Goal: Task Accomplishment & Management: Manage account settings

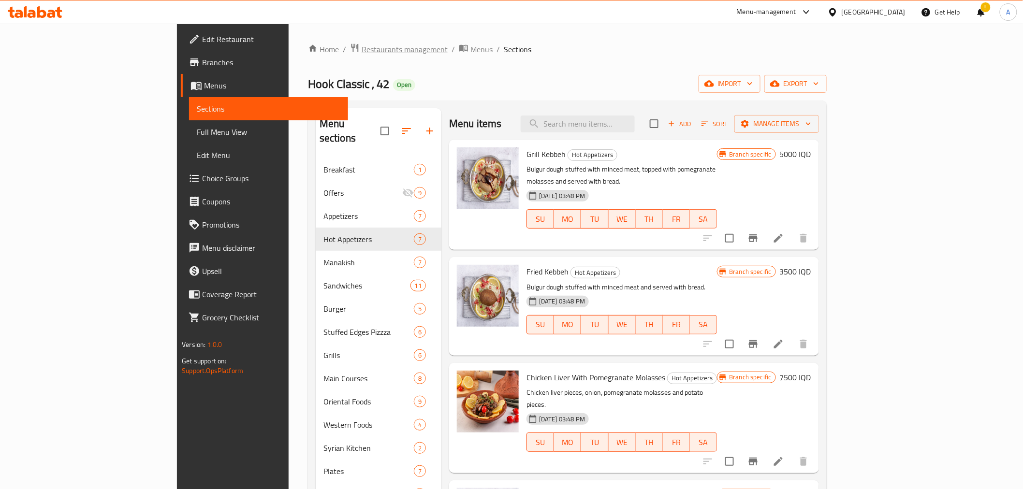
click at [362, 46] on span "Restaurants management" at bounding box center [405, 50] width 86 height 12
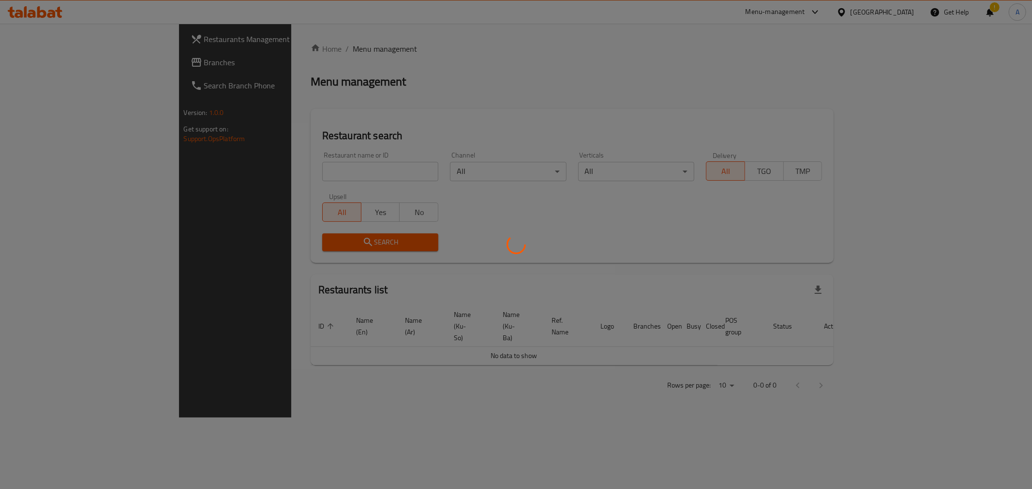
click at [231, 168] on div at bounding box center [516, 244] width 1032 height 489
click at [218, 169] on div at bounding box center [516, 244] width 1032 height 489
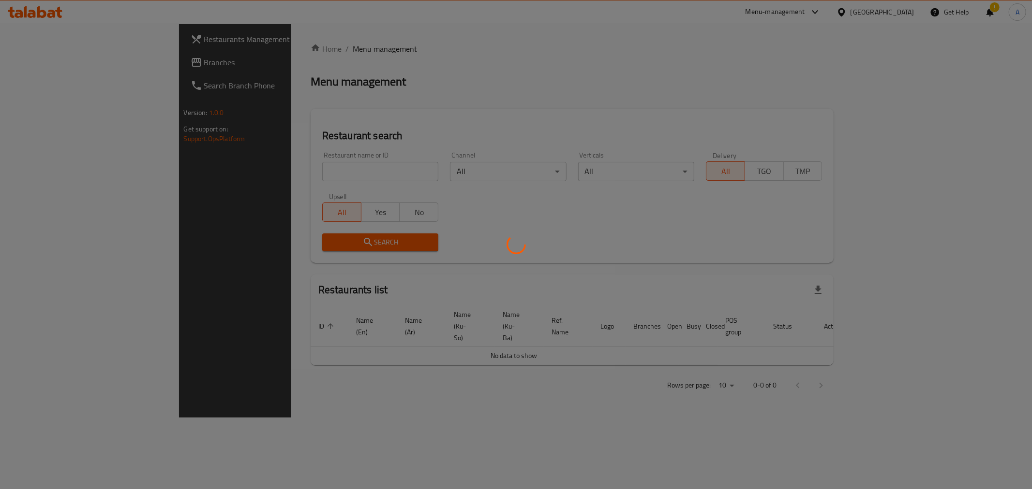
click at [267, 166] on div at bounding box center [516, 244] width 1032 height 489
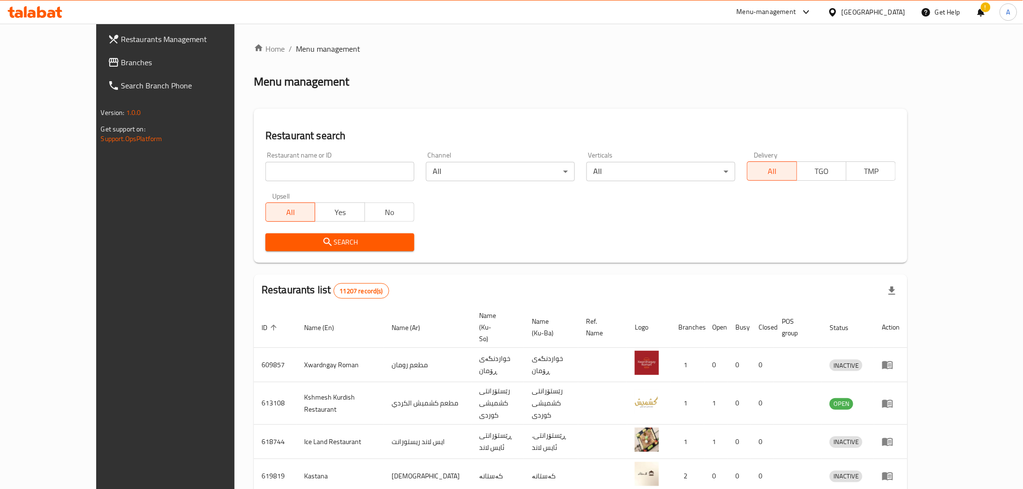
click at [266, 172] on input "search" at bounding box center [339, 171] width 149 height 19
paste input "655711"
type input "655711"
click button "Search" at bounding box center [339, 243] width 149 height 18
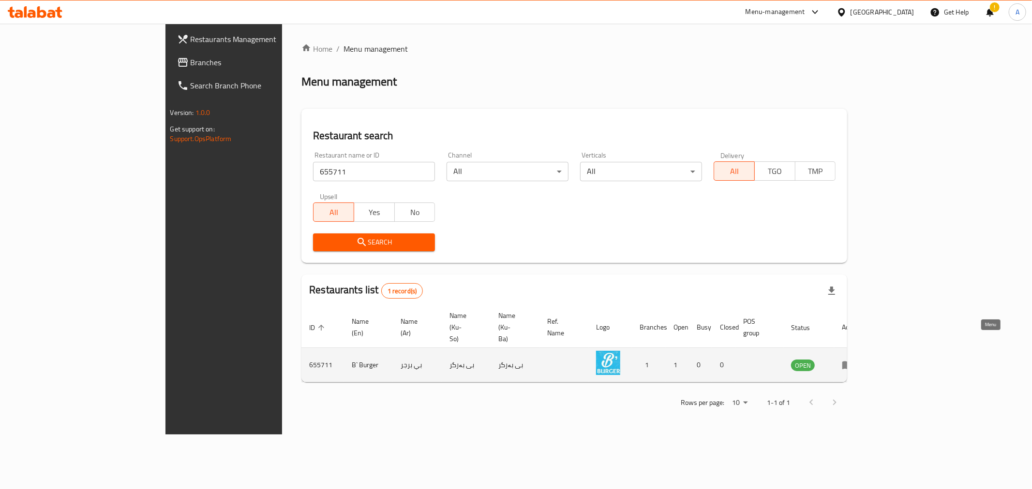
click at [859, 359] on link "enhanced table" at bounding box center [850, 365] width 18 height 12
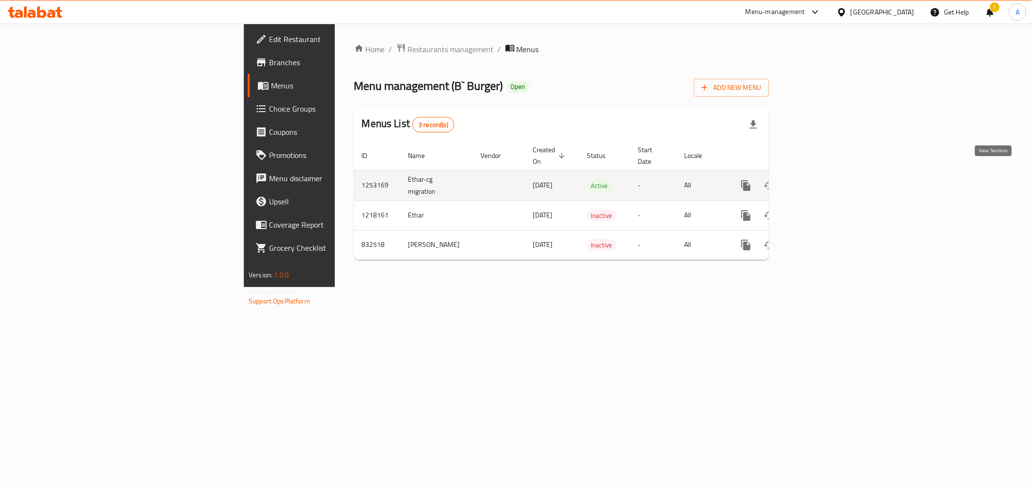
click at [820, 181] on icon "enhanced table" at bounding box center [815, 185] width 9 height 9
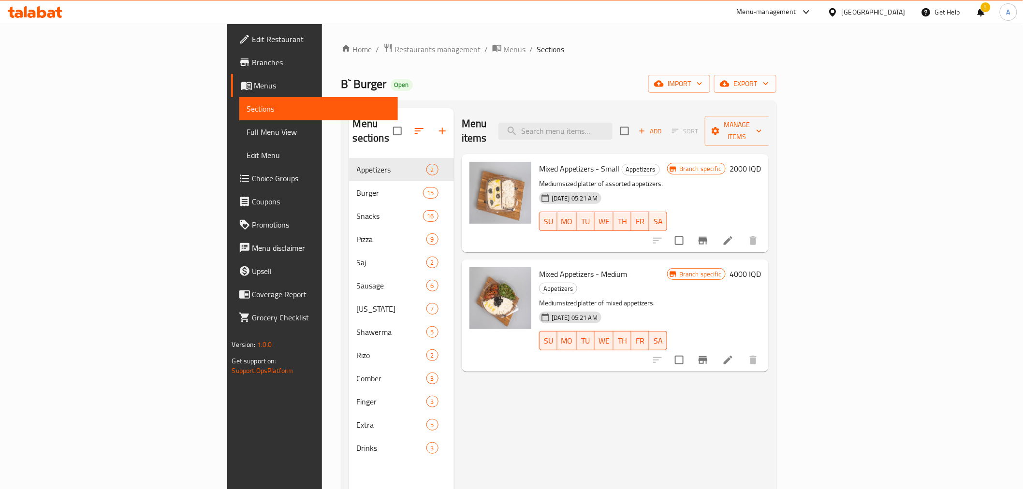
click at [252, 60] on span "Branches" at bounding box center [321, 63] width 138 height 12
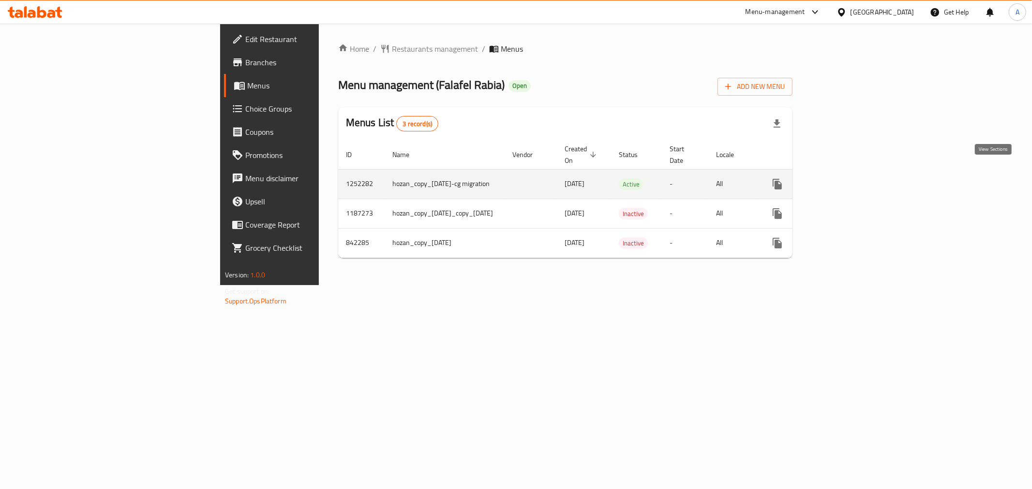
click at [853, 178] on icon "enhanced table" at bounding box center [847, 184] width 12 height 12
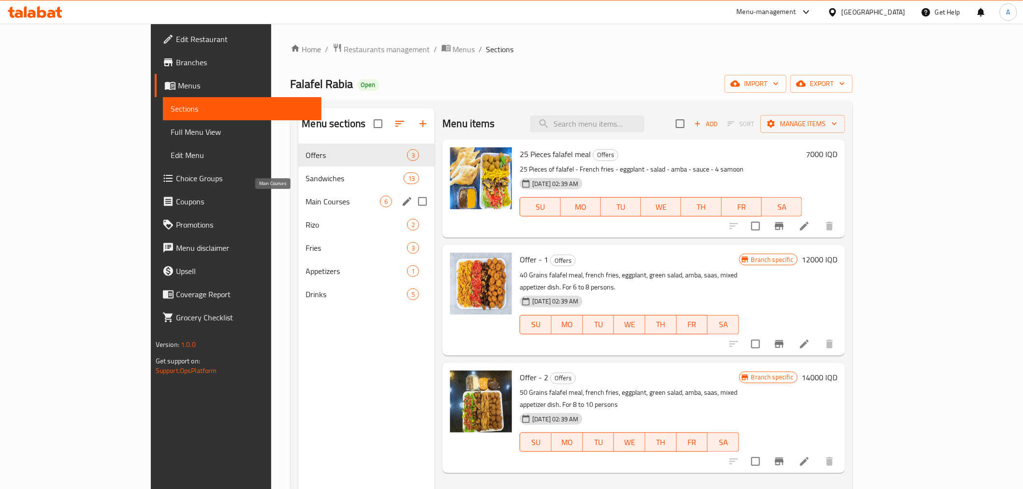
click at [306, 199] on span "Main Courses" at bounding box center [343, 202] width 74 height 12
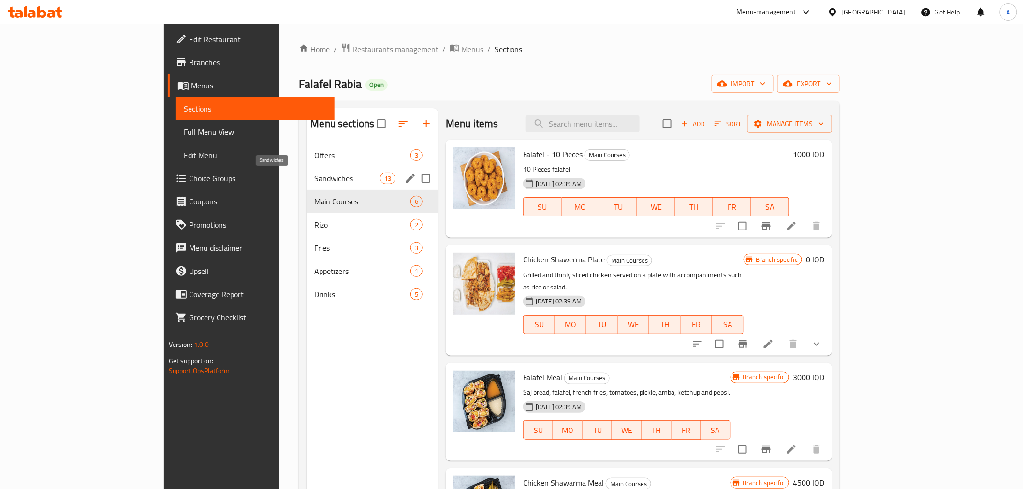
click at [314, 175] on span "Sandwiches" at bounding box center [346, 179] width 65 height 12
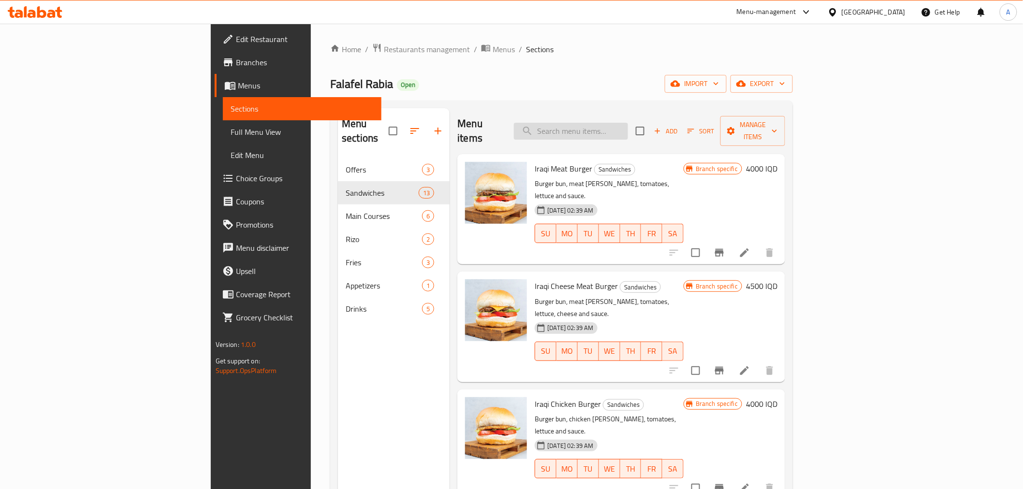
click at [628, 123] on input "search" at bounding box center [571, 131] width 114 height 17
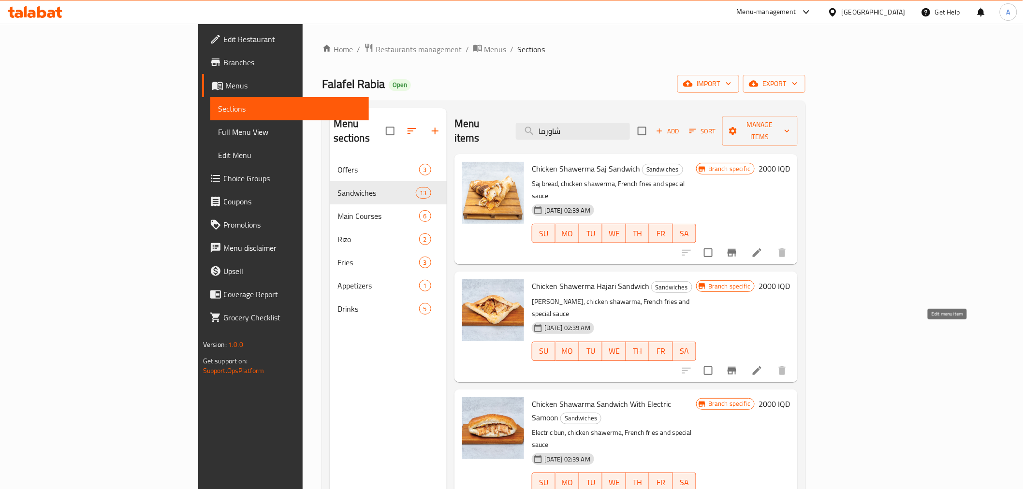
type input "شاورما"
click at [763, 365] on icon at bounding box center [758, 371] width 12 height 12
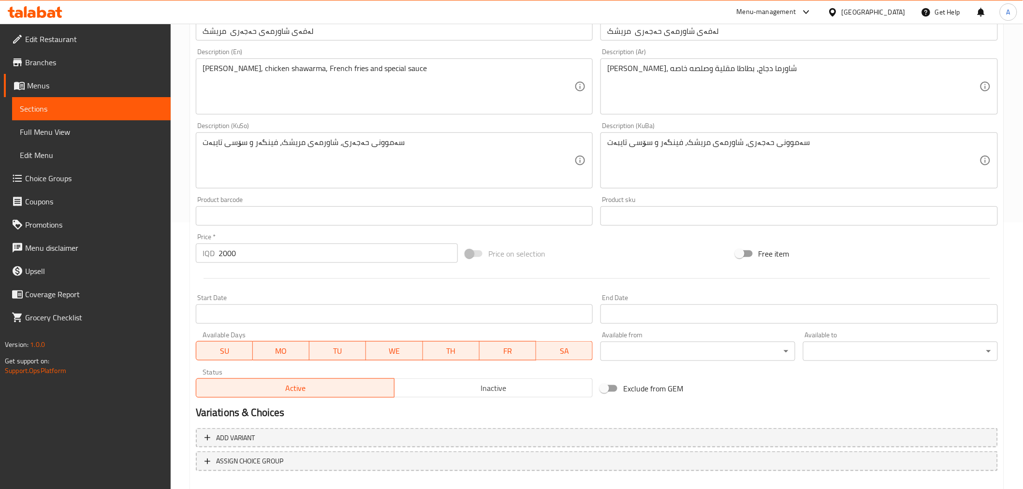
scroll to position [268, 0]
click at [225, 255] on input "2000" at bounding box center [338, 251] width 239 height 19
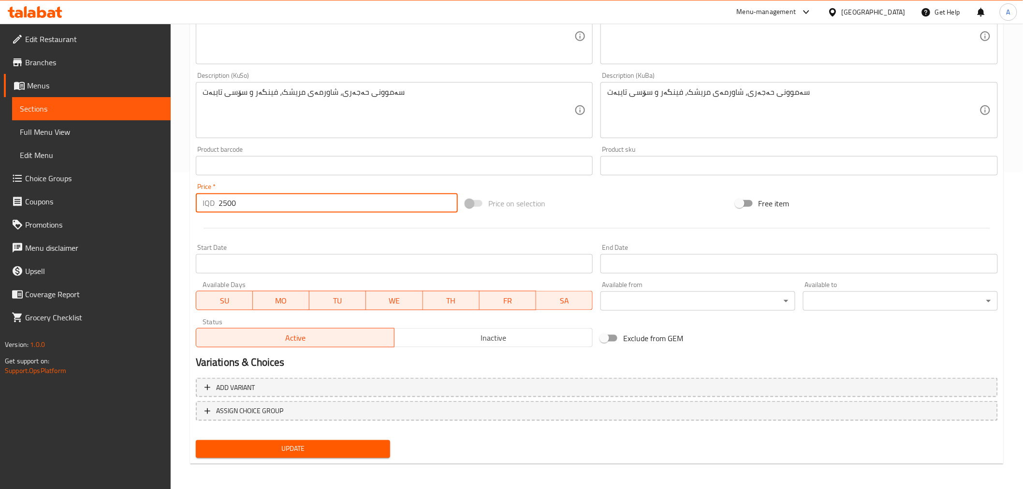
type input "2500"
click at [310, 455] on button "Update" at bounding box center [293, 450] width 195 height 18
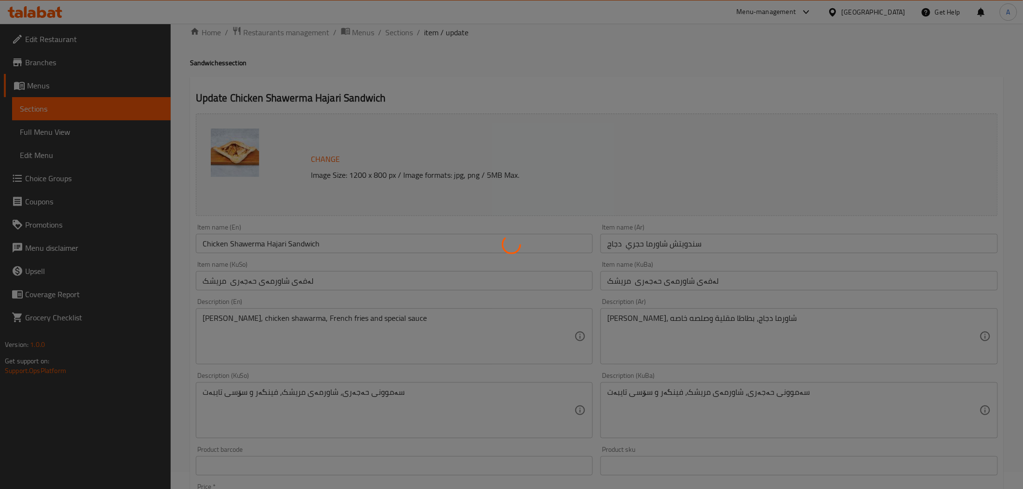
scroll to position [0, 0]
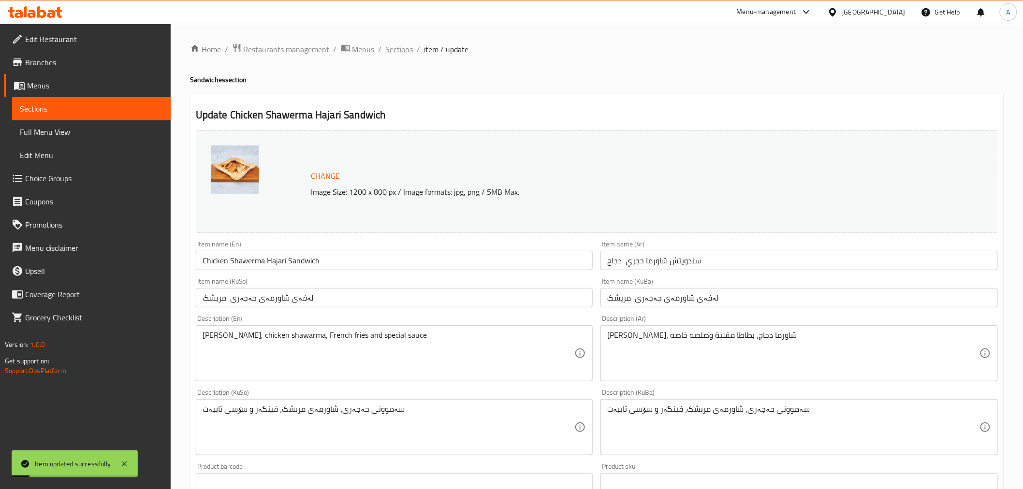
click at [391, 45] on span "Sections" at bounding box center [400, 50] width 28 height 12
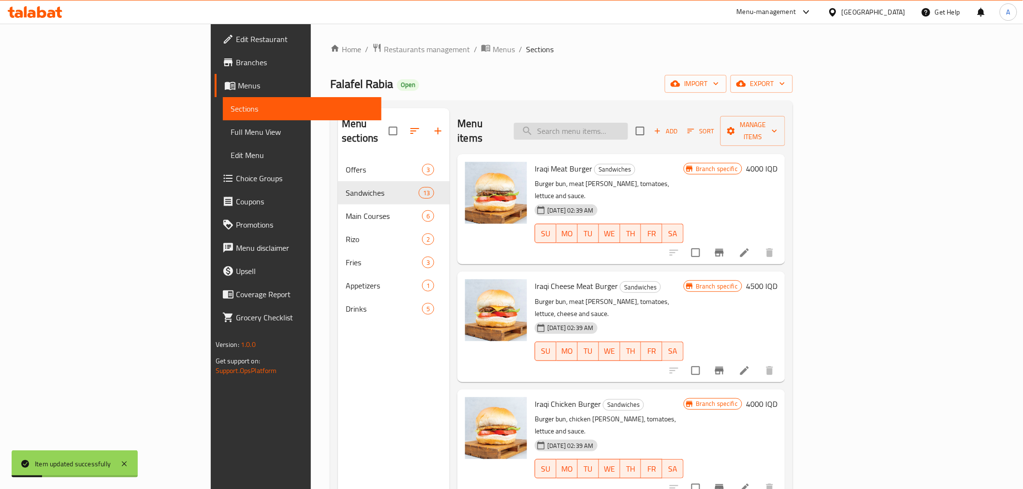
click at [628, 126] on input "search" at bounding box center [571, 131] width 114 height 17
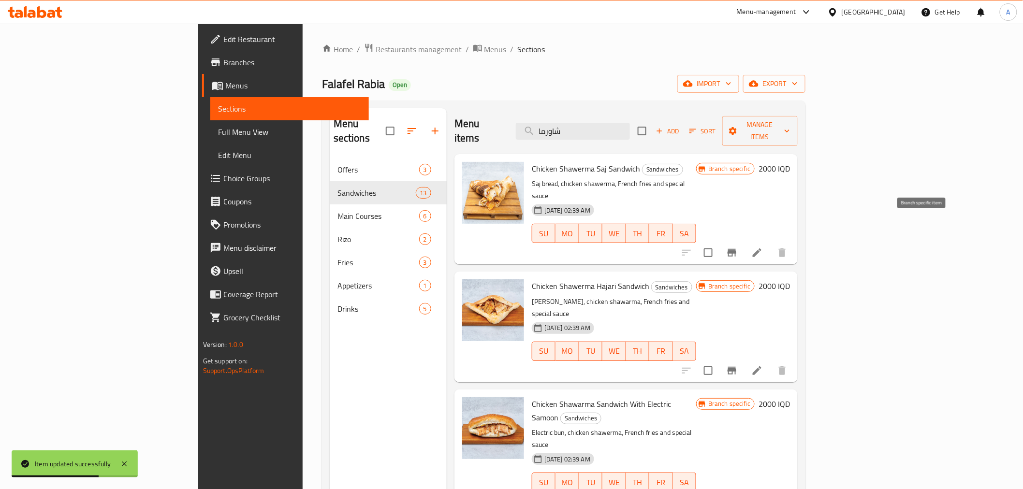
type input "شاورما"
click at [737, 249] on icon "Branch-specific-item" at bounding box center [732, 253] width 9 height 8
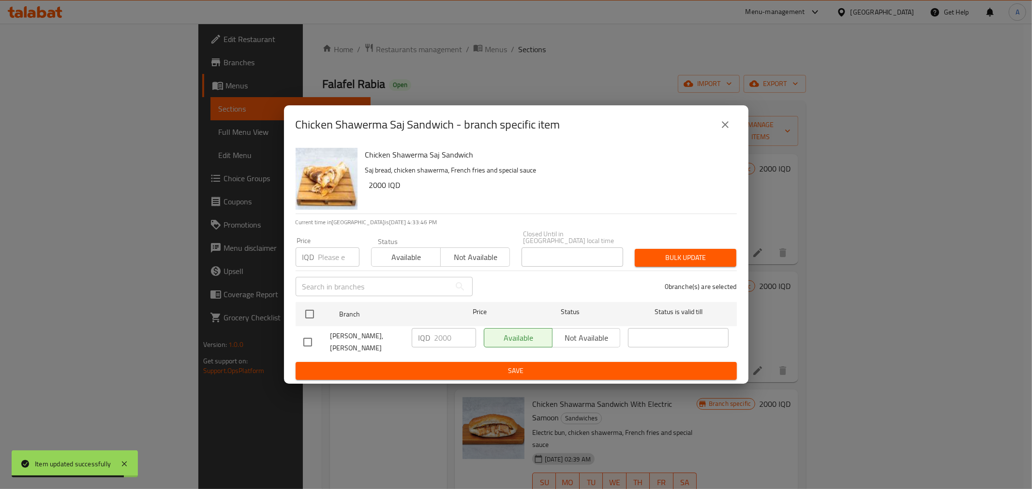
click at [310, 341] on input "checkbox" at bounding box center [307, 342] width 20 height 20
checkbox input "true"
click at [441, 339] on input "2000" at bounding box center [455, 337] width 42 height 19
type input "2500"
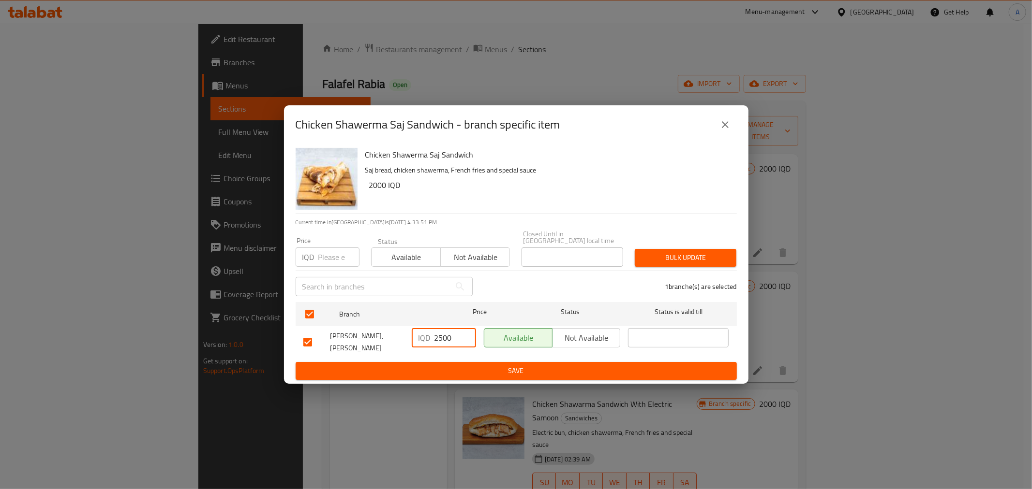
click at [452, 366] on span "Save" at bounding box center [516, 371] width 426 height 12
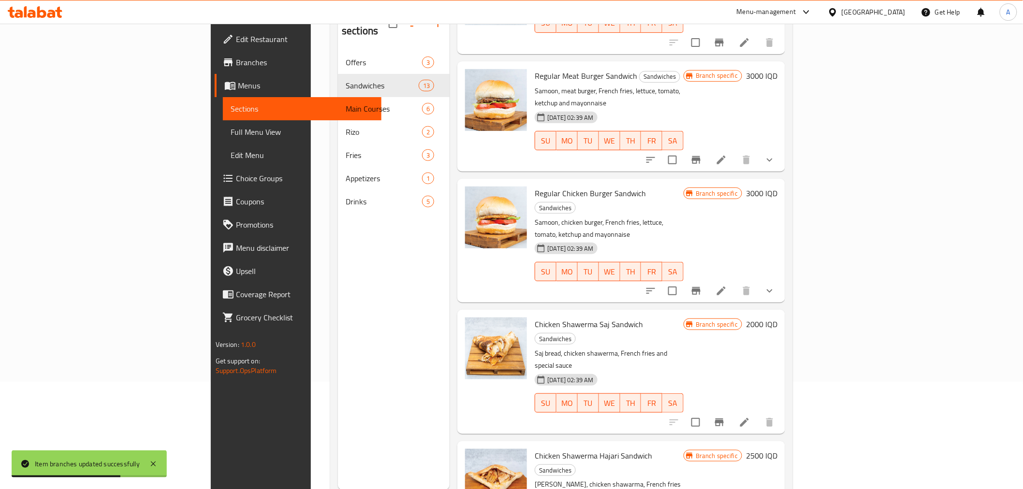
scroll to position [907, 0]
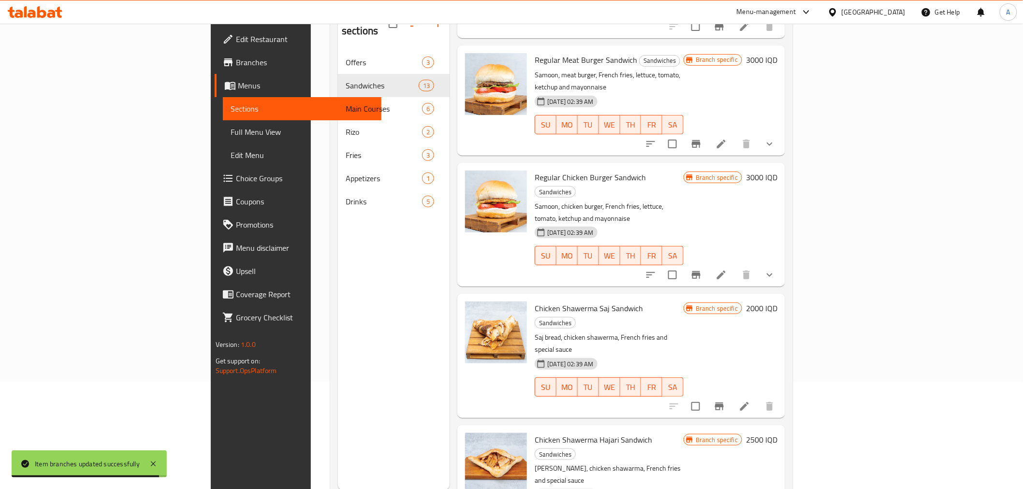
click at [758, 398] on li at bounding box center [744, 406] width 27 height 17
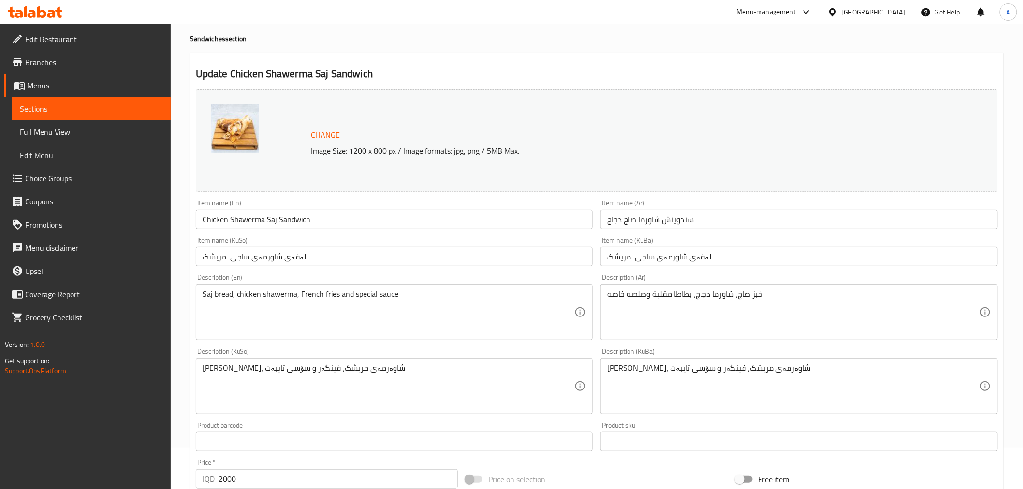
scroll to position [215, 0]
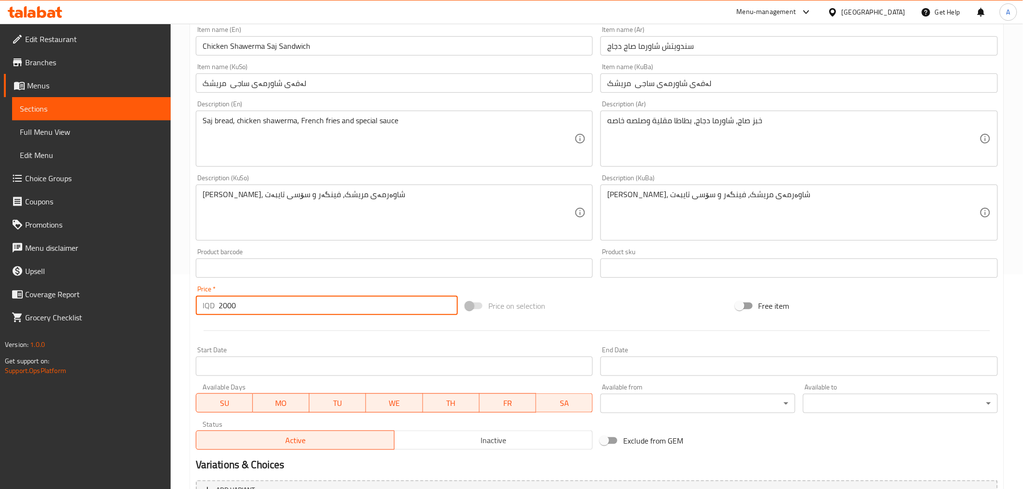
drag, startPoint x: 219, startPoint y: 307, endPoint x: 231, endPoint y: 306, distance: 11.6
click at [231, 306] on input "2000" at bounding box center [338, 305] width 239 height 19
click at [221, 307] on input "2000" at bounding box center [338, 305] width 239 height 19
click at [226, 307] on input "2000" at bounding box center [338, 305] width 239 height 19
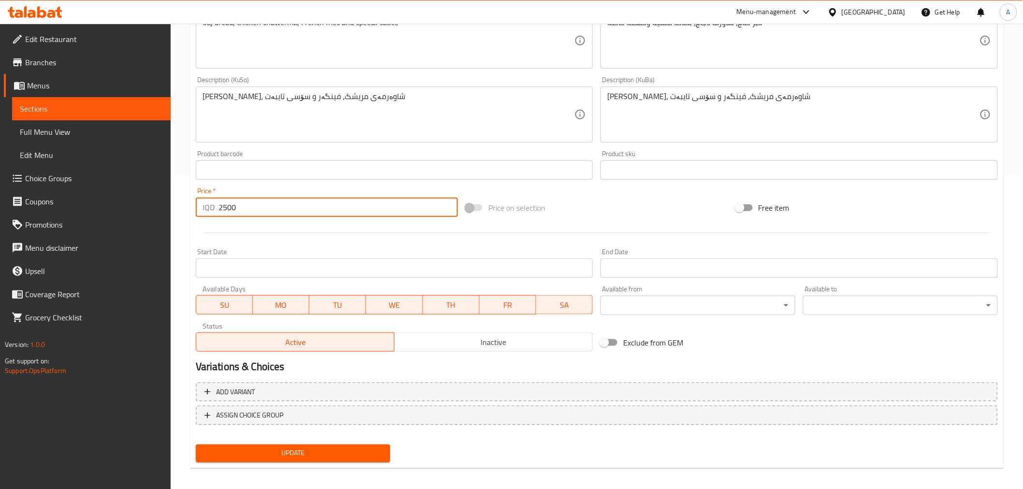
scroll to position [317, 0]
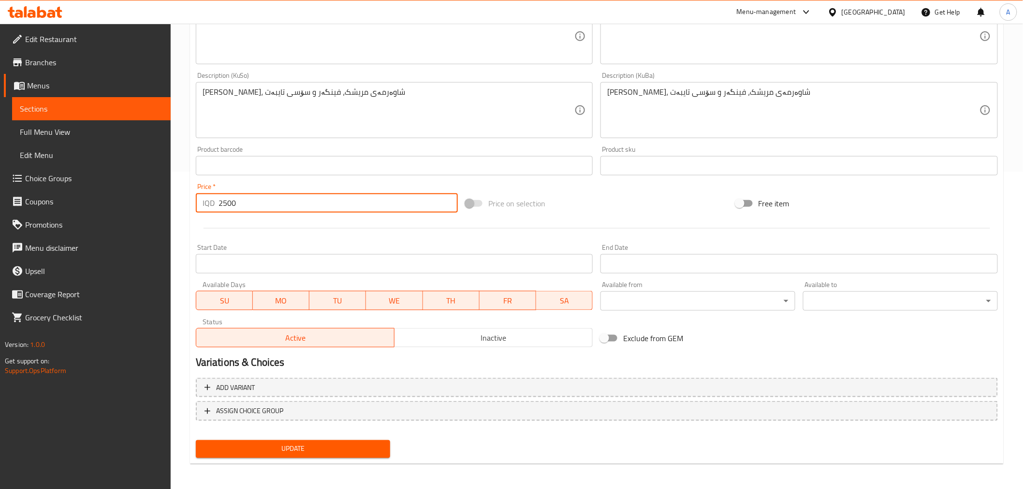
type input "2500"
click at [326, 443] on span "Update" at bounding box center [293, 449] width 179 height 12
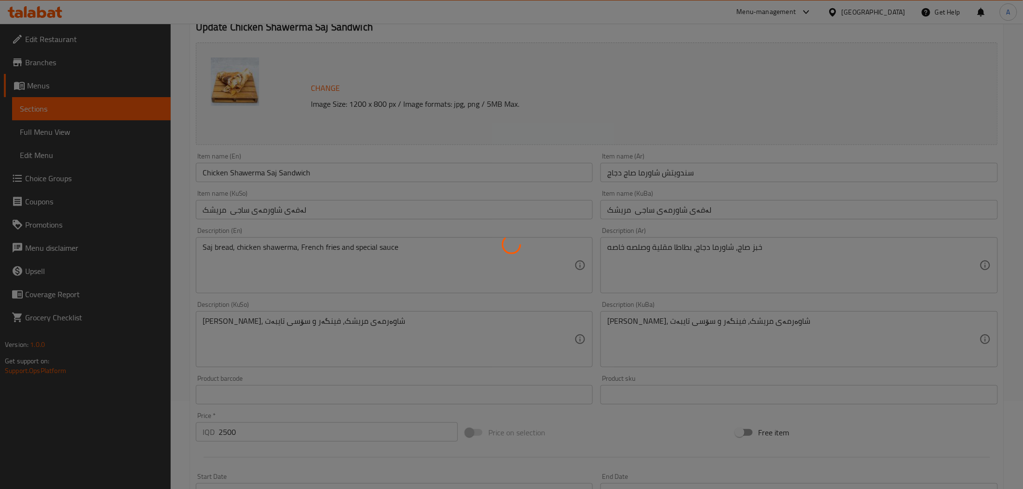
scroll to position [0, 0]
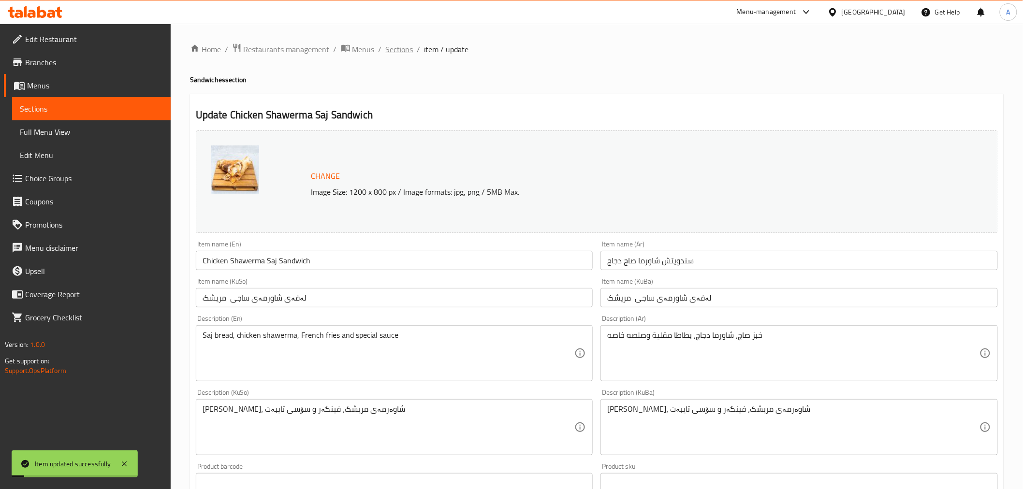
click at [399, 44] on span "Sections" at bounding box center [400, 50] width 28 height 12
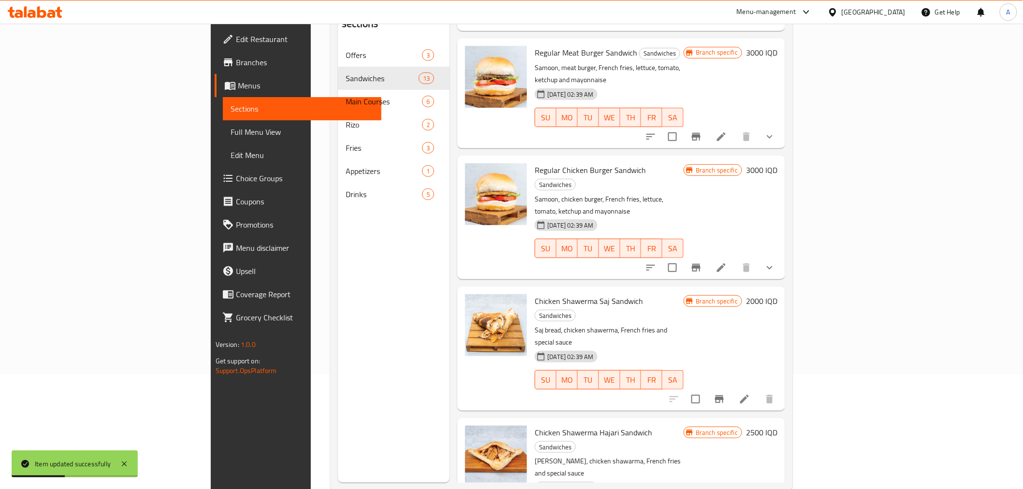
scroll to position [135, 0]
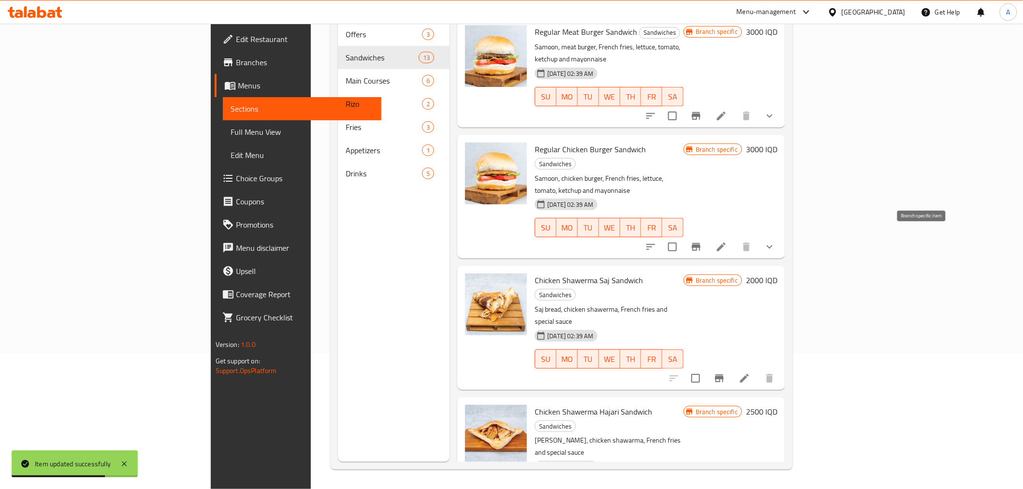
click at [724, 375] on icon "Branch-specific-item" at bounding box center [719, 379] width 9 height 8
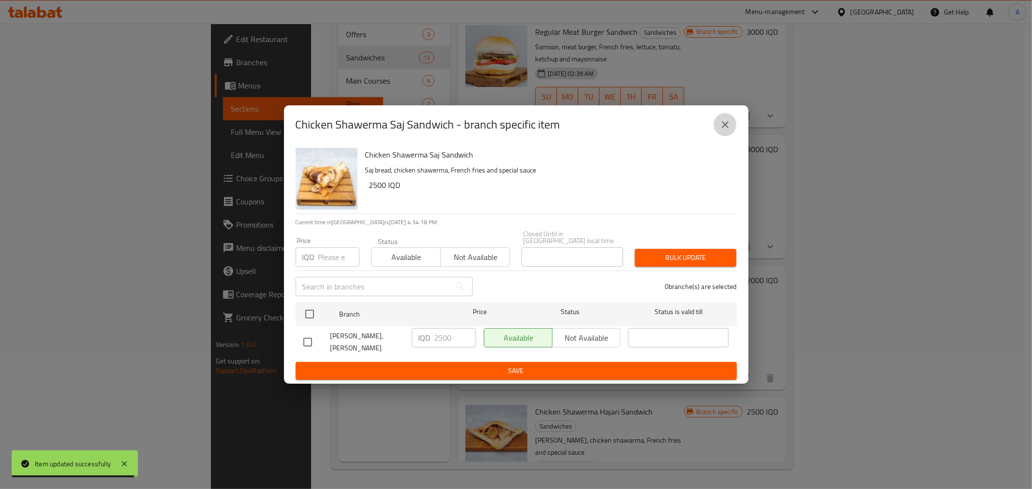
click at [728, 131] on icon "close" at bounding box center [725, 125] width 12 height 12
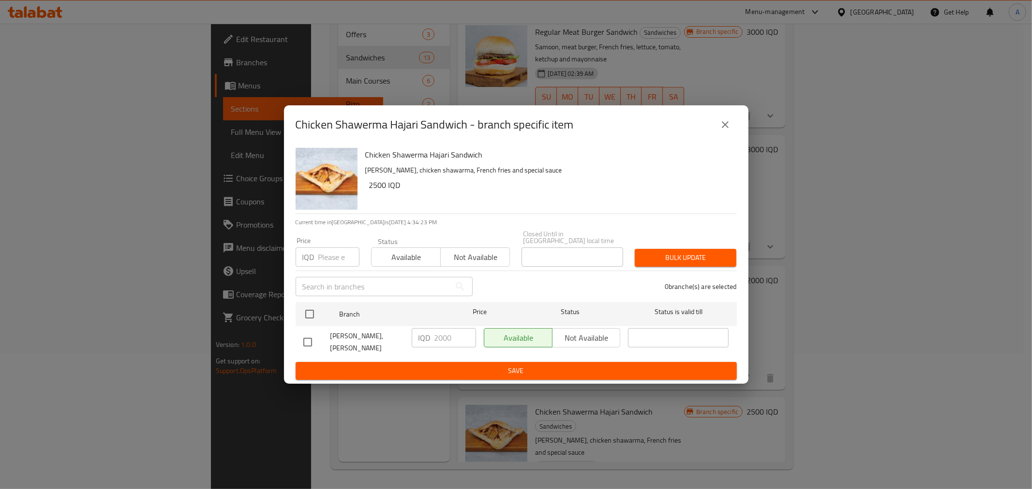
click at [313, 334] on input "checkbox" at bounding box center [307, 342] width 20 height 20
checkbox input "true"
click at [441, 340] on input "2000" at bounding box center [455, 337] width 42 height 19
type input "2500"
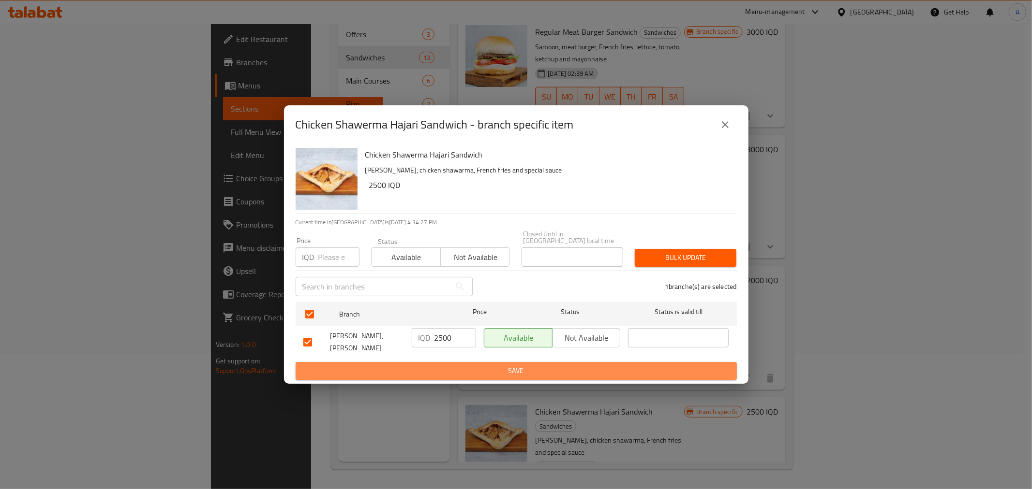
click at [450, 369] on span "Save" at bounding box center [516, 371] width 426 height 12
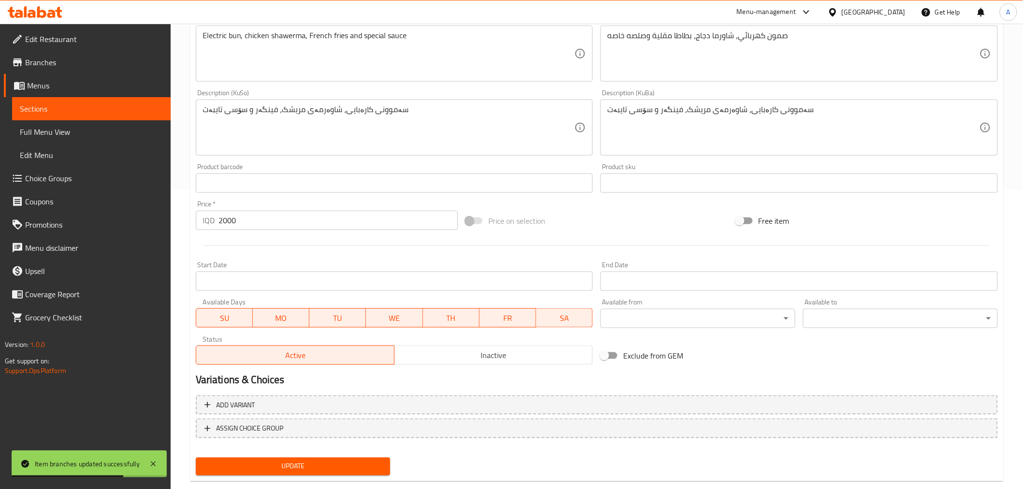
scroll to position [317, 0]
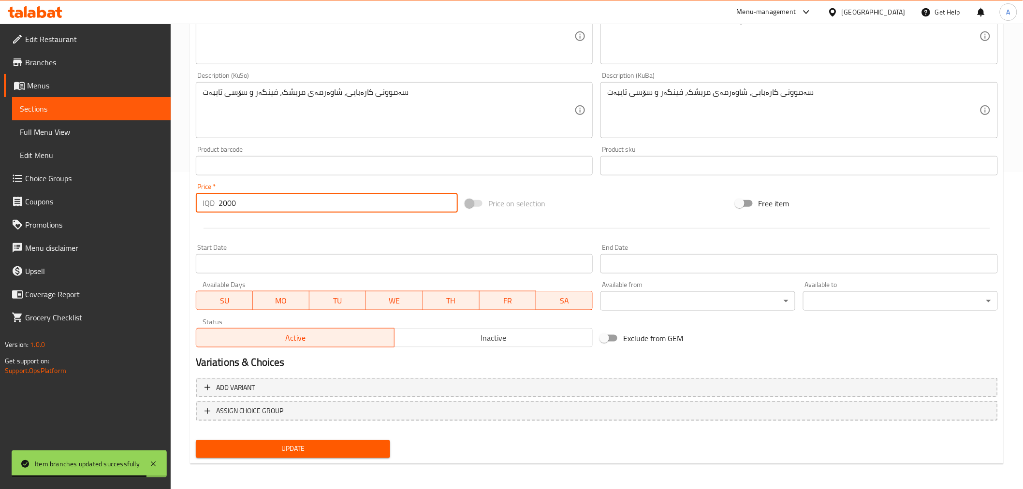
click at [222, 206] on input "2000" at bounding box center [338, 202] width 239 height 19
type input "2500"
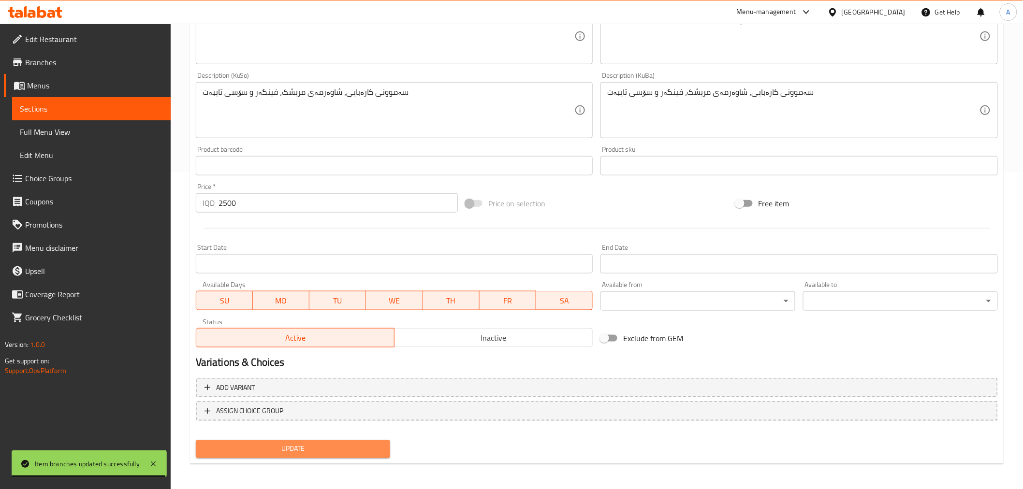
click at [326, 443] on span "Update" at bounding box center [293, 449] width 179 height 12
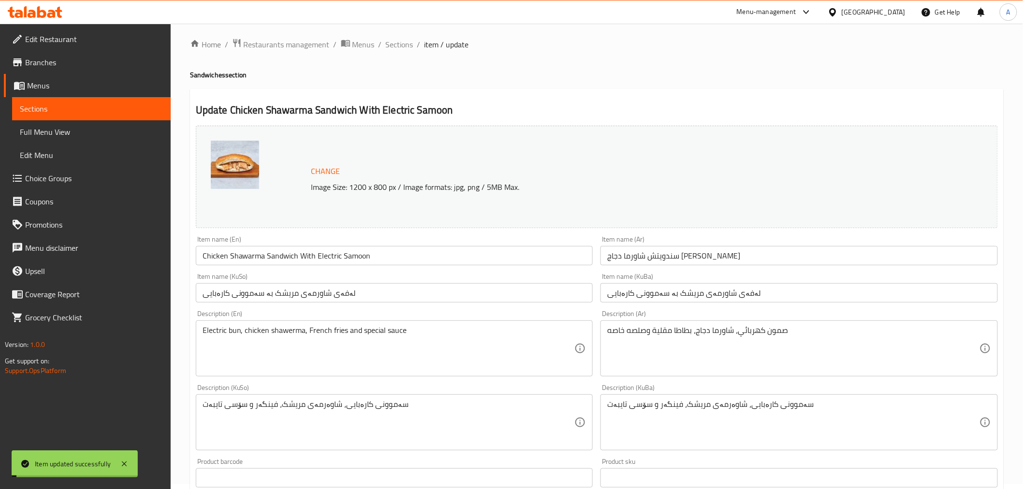
scroll to position [0, 0]
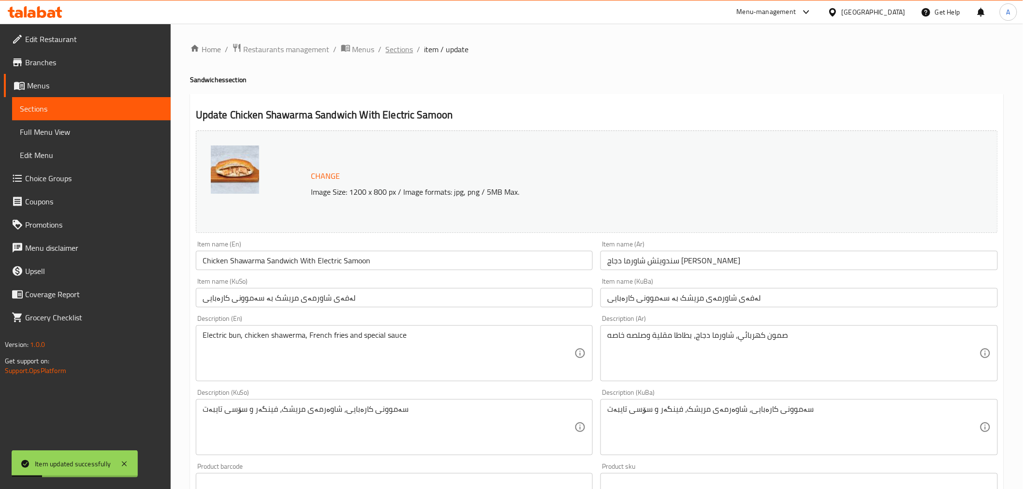
click at [407, 45] on span "Sections" at bounding box center [400, 50] width 28 height 12
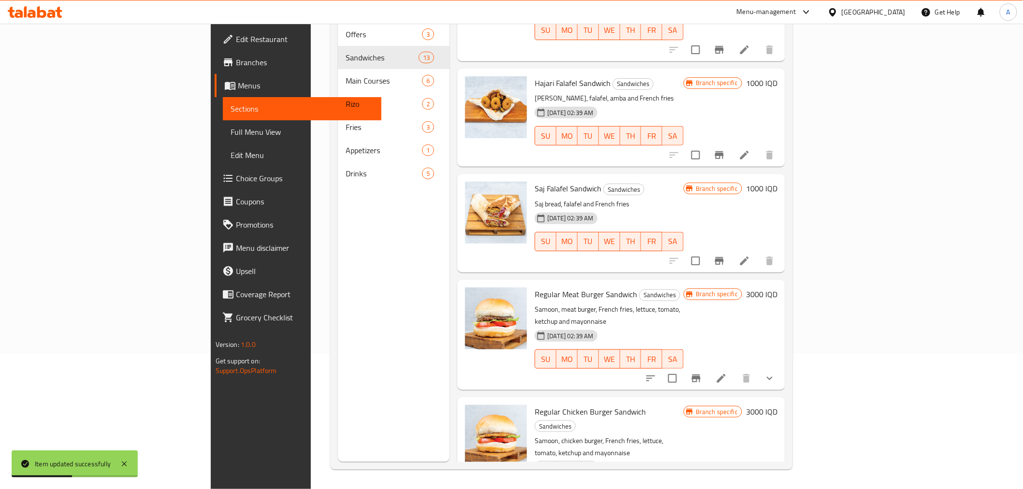
scroll to position [907, 0]
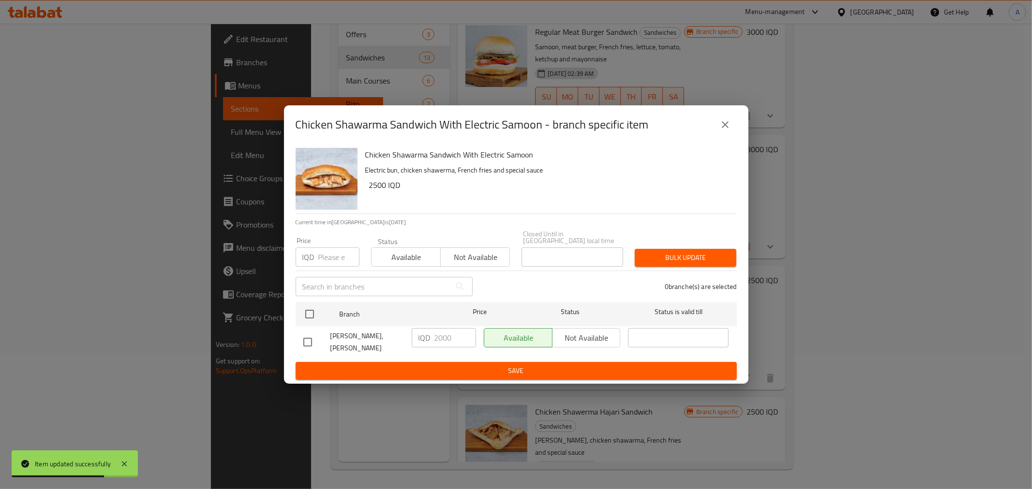
click at [305, 339] on input "checkbox" at bounding box center [307, 342] width 20 height 20
checkbox input "true"
click at [441, 339] on input "2000" at bounding box center [455, 337] width 42 height 19
type input "2500"
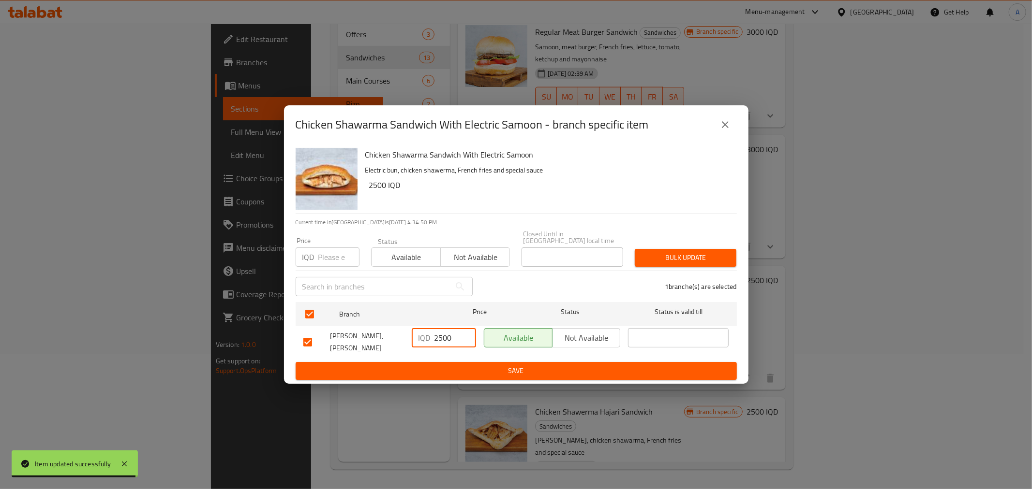
click at [439, 365] on span "Save" at bounding box center [516, 371] width 426 height 12
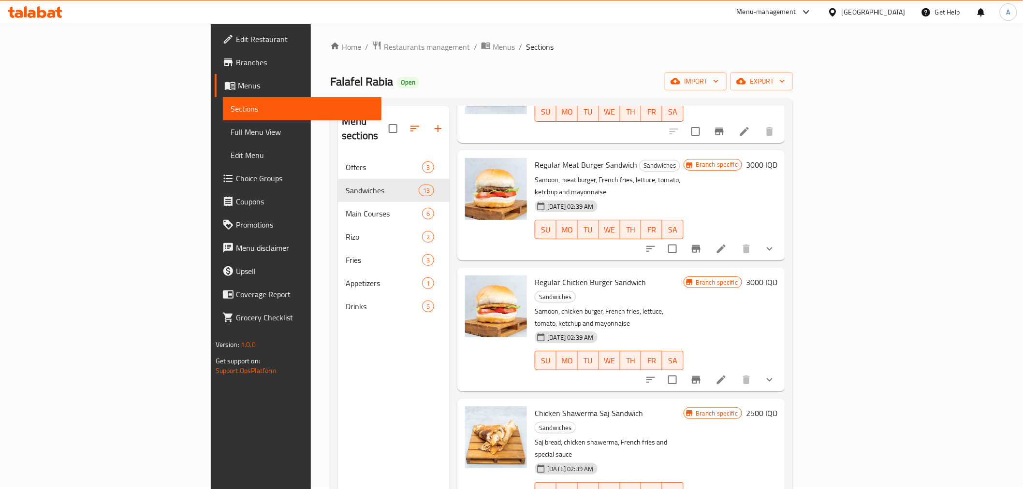
scroll to position [0, 0]
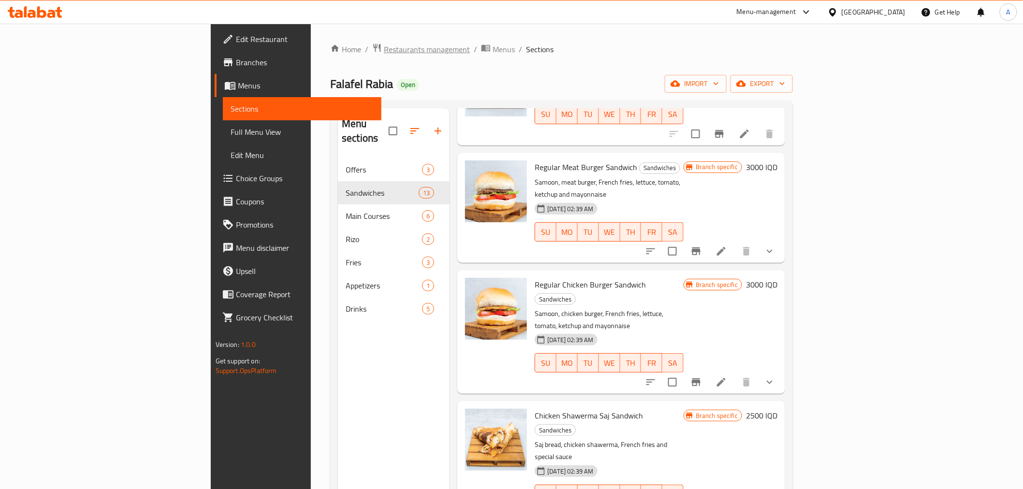
click at [384, 44] on span "Restaurants management" at bounding box center [427, 50] width 86 height 12
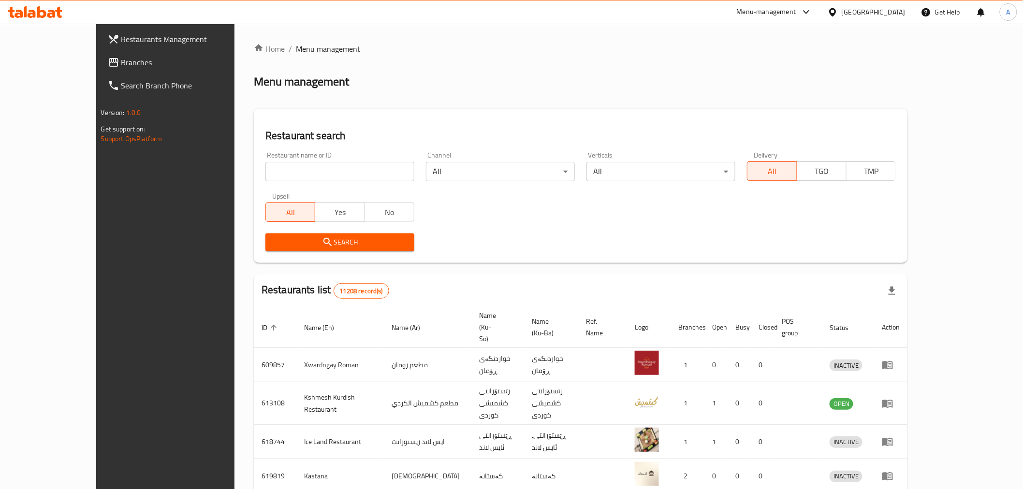
click at [265, 176] on input "search" at bounding box center [339, 171] width 149 height 19
paste input "648266"
type input "648266"
click button "Search" at bounding box center [339, 243] width 149 height 18
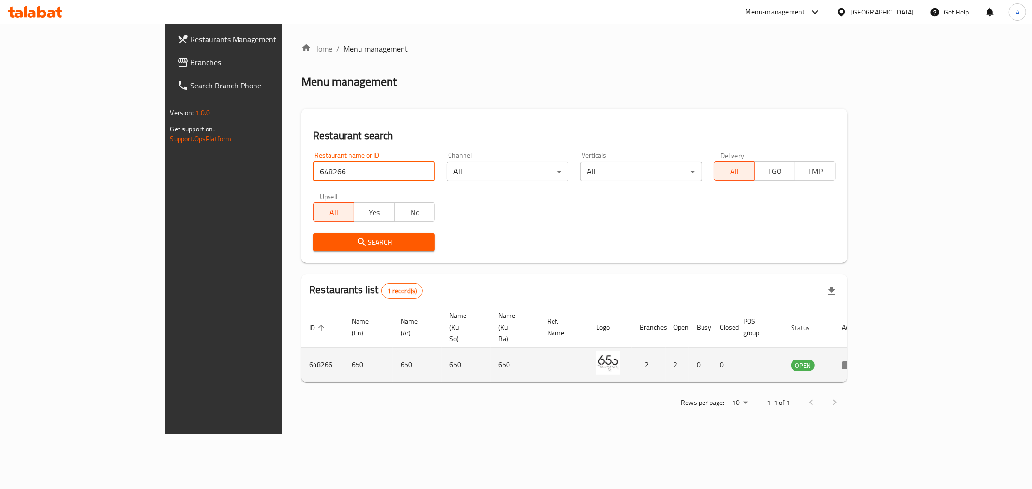
click at [853, 362] on icon "enhanced table" at bounding box center [847, 366] width 11 height 8
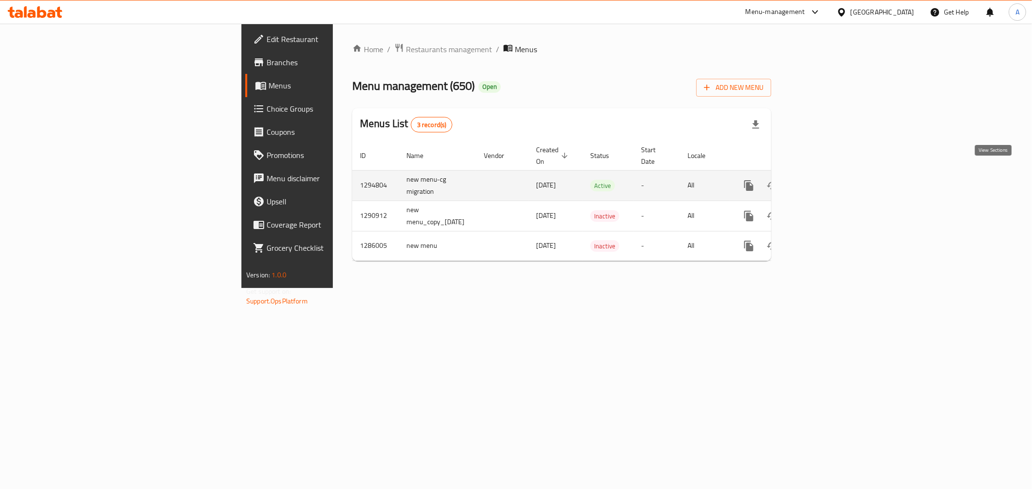
click at [824, 180] on icon "enhanced table" at bounding box center [818, 186] width 12 height 12
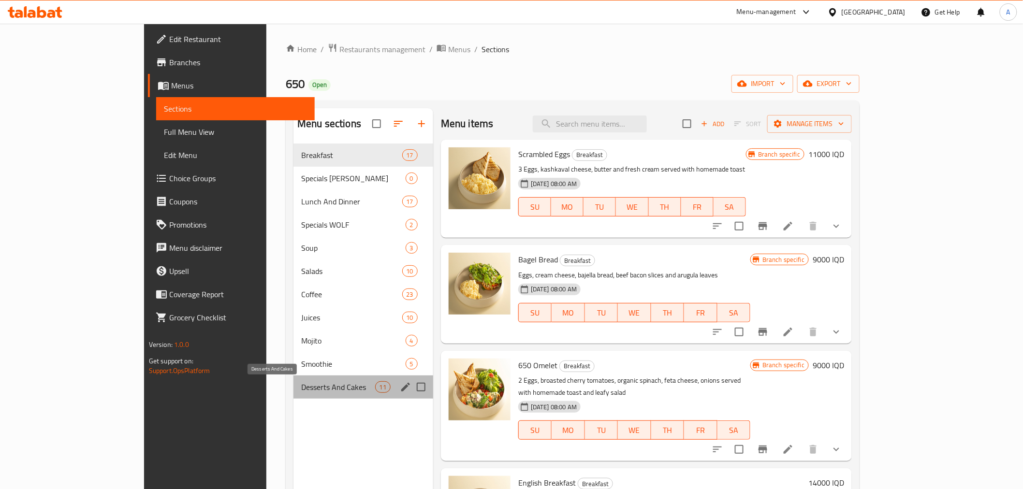
click at [301, 392] on span "Desserts And Cakes" at bounding box center [338, 388] width 74 height 12
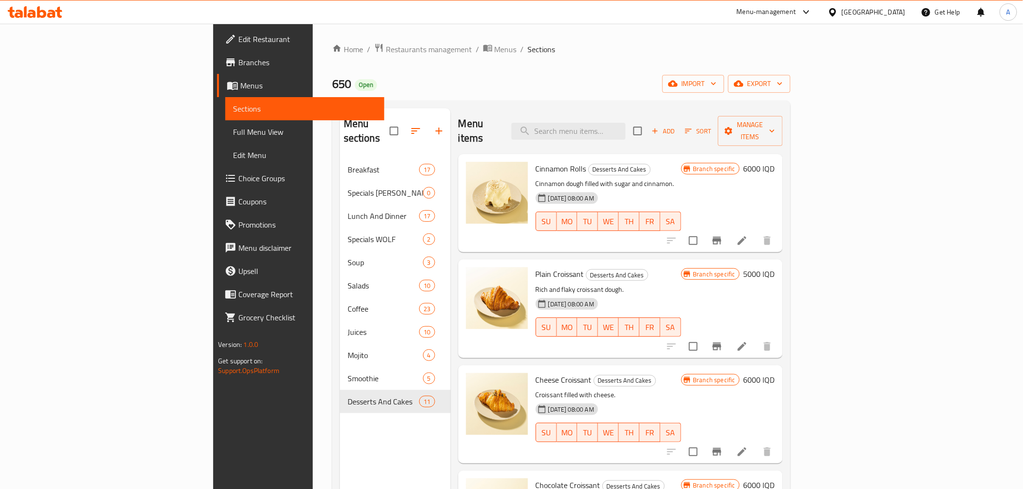
click at [520, 118] on div "Menu items Add Sort Manage items" at bounding box center [620, 131] width 324 height 46
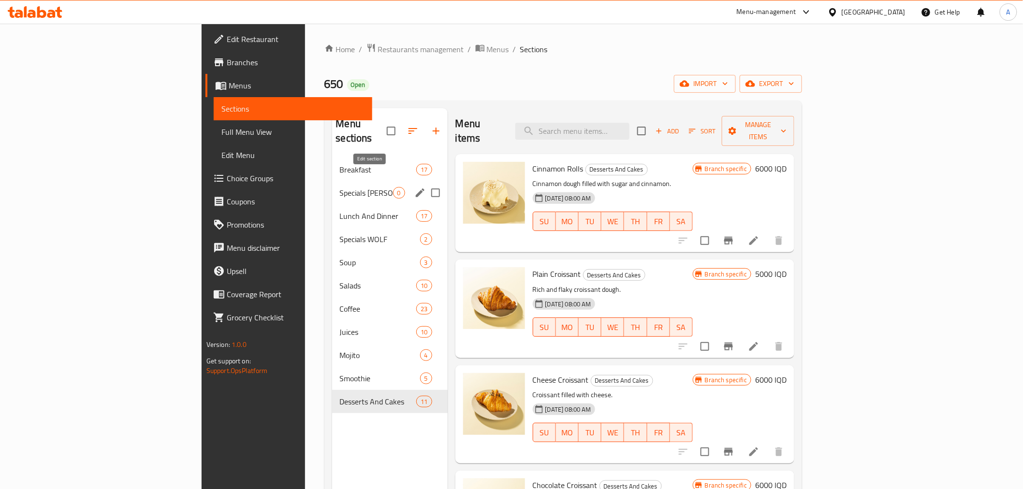
click at [414, 187] on icon "edit" at bounding box center [420, 193] width 12 height 12
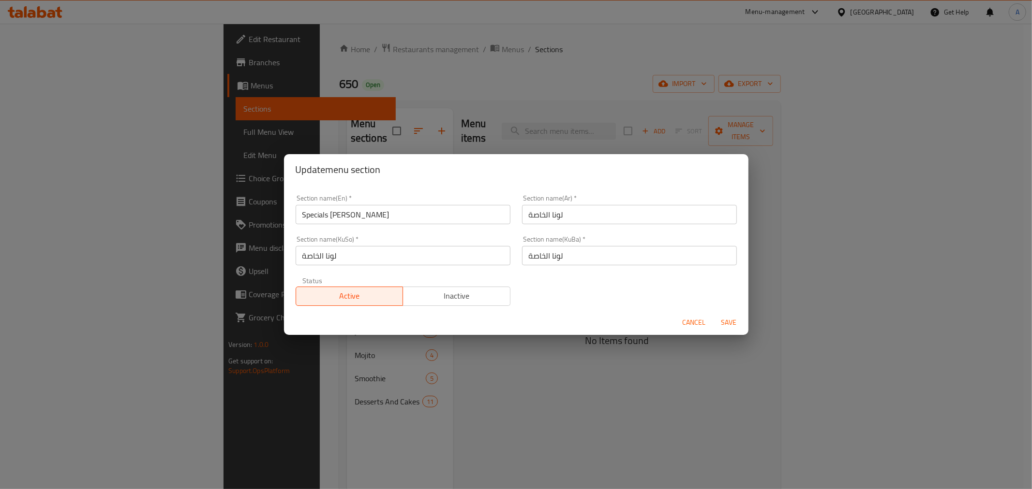
click at [458, 292] on span "Inactive" at bounding box center [457, 296] width 100 height 14
click at [736, 324] on span "Save" at bounding box center [728, 323] width 23 height 12
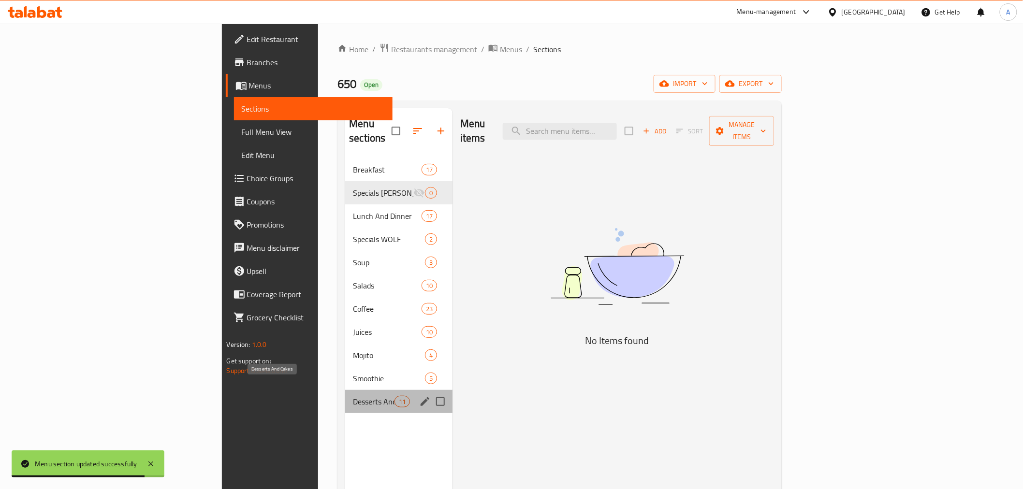
click at [353, 396] on span "Desserts And Cakes" at bounding box center [373, 402] width 41 height 12
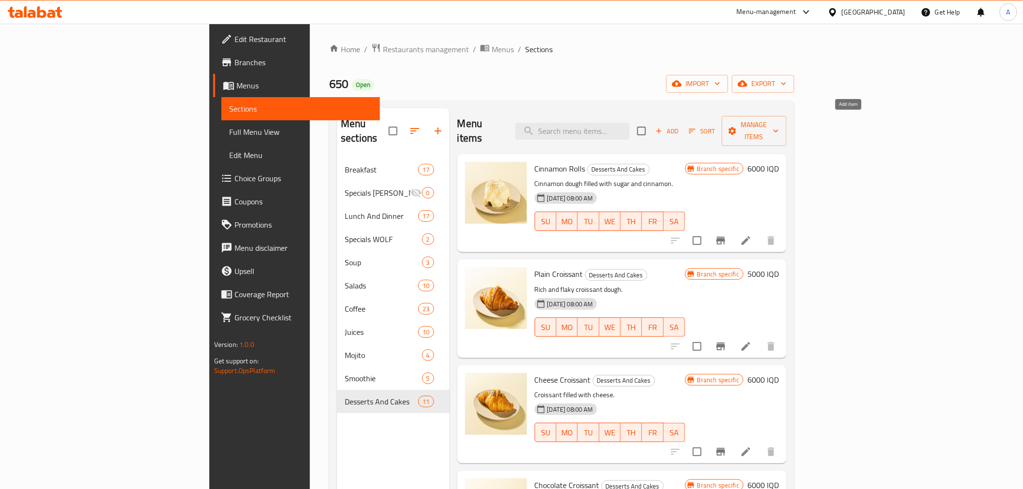
click at [680, 129] on span "Add" at bounding box center [667, 131] width 26 height 11
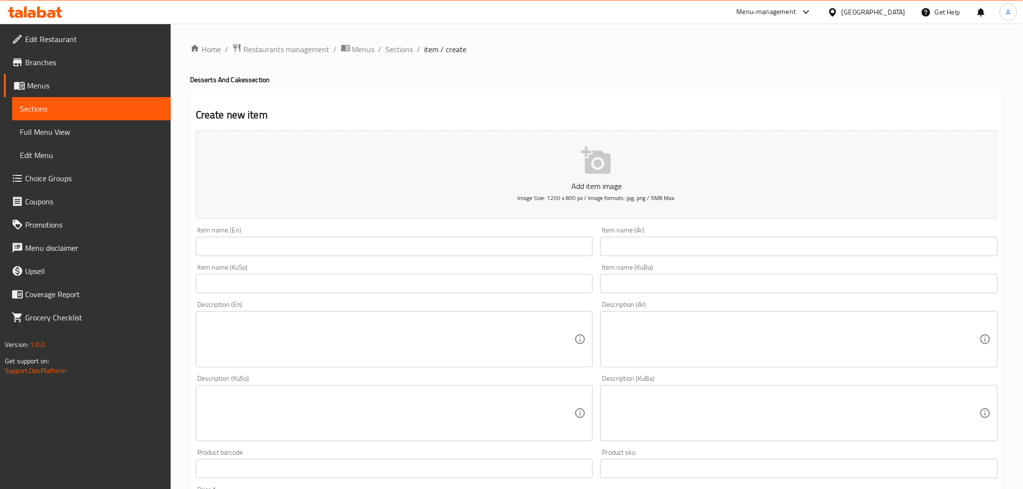
click at [362, 238] on input "text" at bounding box center [395, 246] width 398 height 19
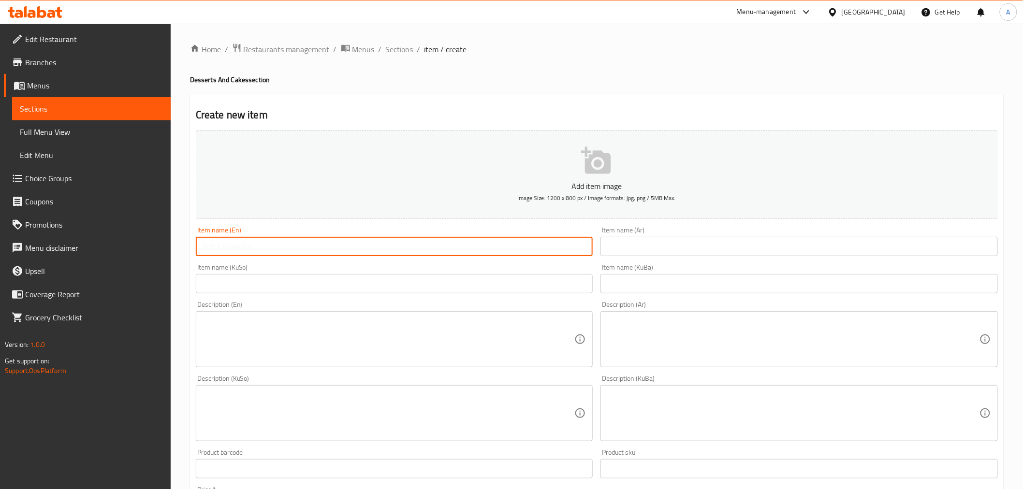
paste input "Savoury croissant"
type input "Savoury croissant"
click at [682, 255] on input "text" at bounding box center [800, 246] width 398 height 19
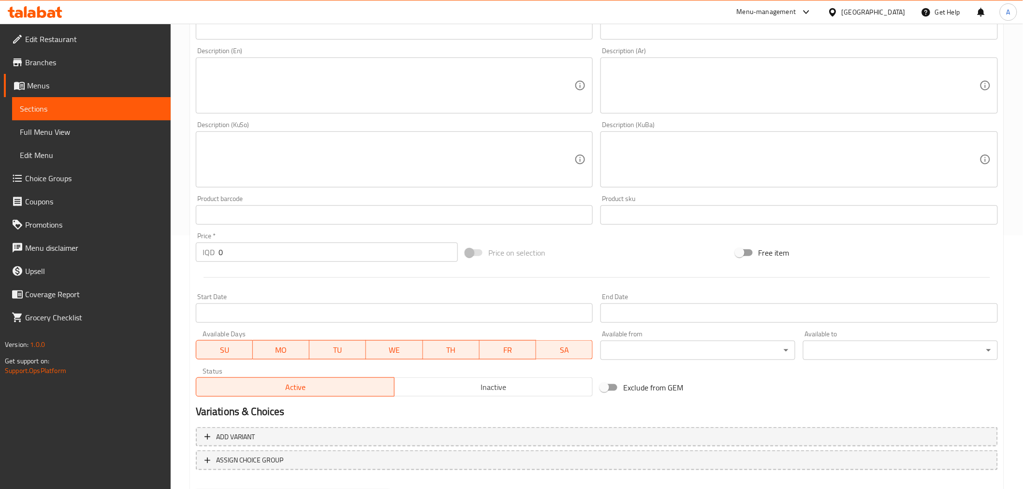
scroll to position [268, 0]
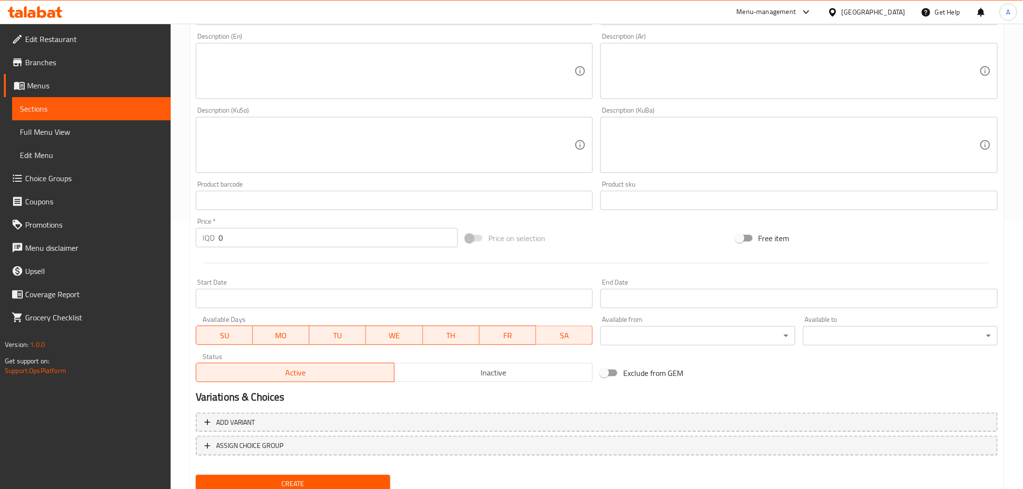
type input "كرواسون محشي"
drag, startPoint x: 236, startPoint y: 224, endPoint x: 228, endPoint y: 246, distance: 23.1
click at [235, 224] on div "Price   * IQD 0 Price *" at bounding box center [327, 232] width 262 height 29
click at [228, 246] on input "0" at bounding box center [338, 237] width 239 height 19
click at [255, 245] on input "0" at bounding box center [338, 237] width 239 height 19
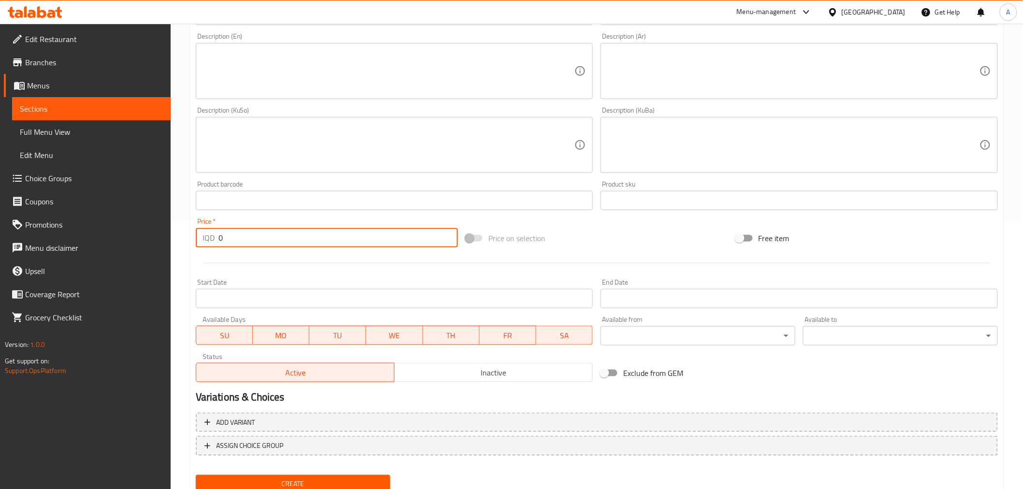
click at [255, 245] on input "0" at bounding box center [338, 237] width 239 height 19
type input "6500"
click at [272, 478] on span "Create" at bounding box center [293, 484] width 179 height 12
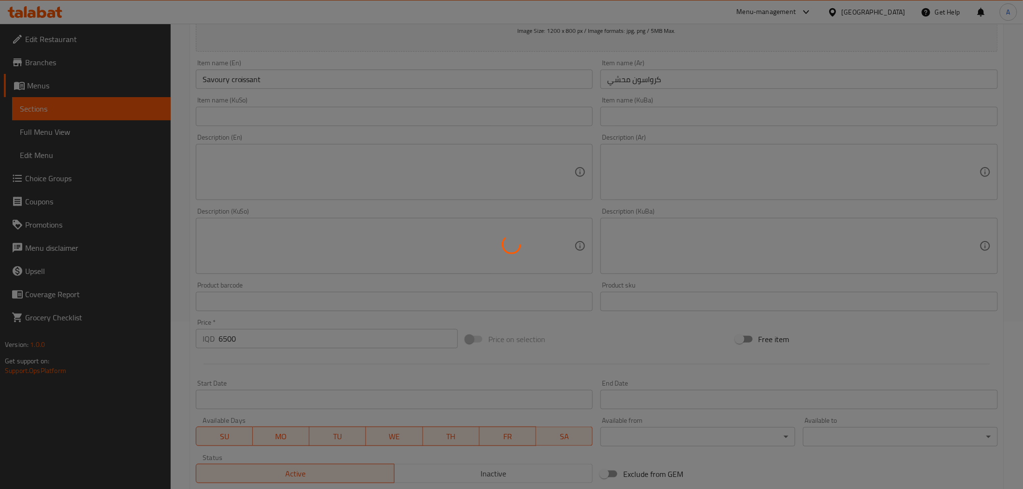
type input "0"
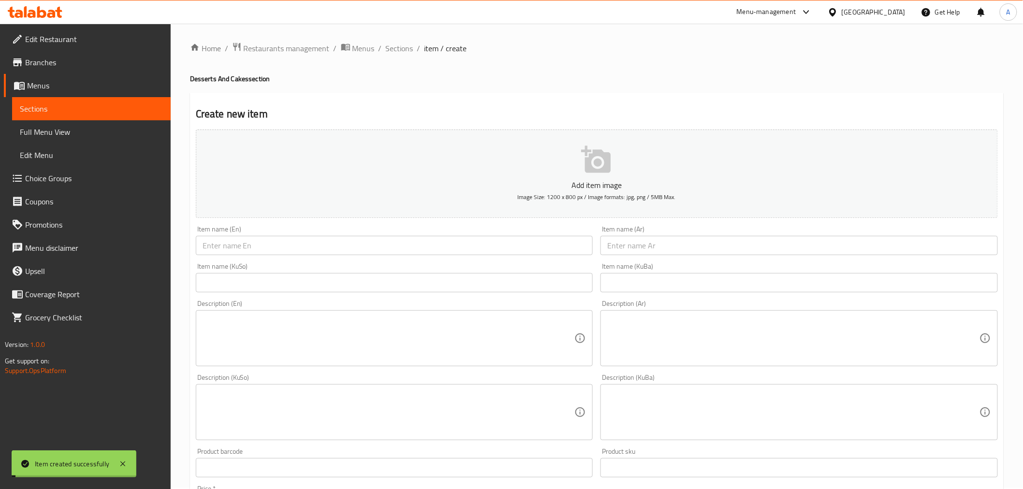
scroll to position [0, 0]
click at [392, 48] on span "Sections" at bounding box center [400, 50] width 28 height 12
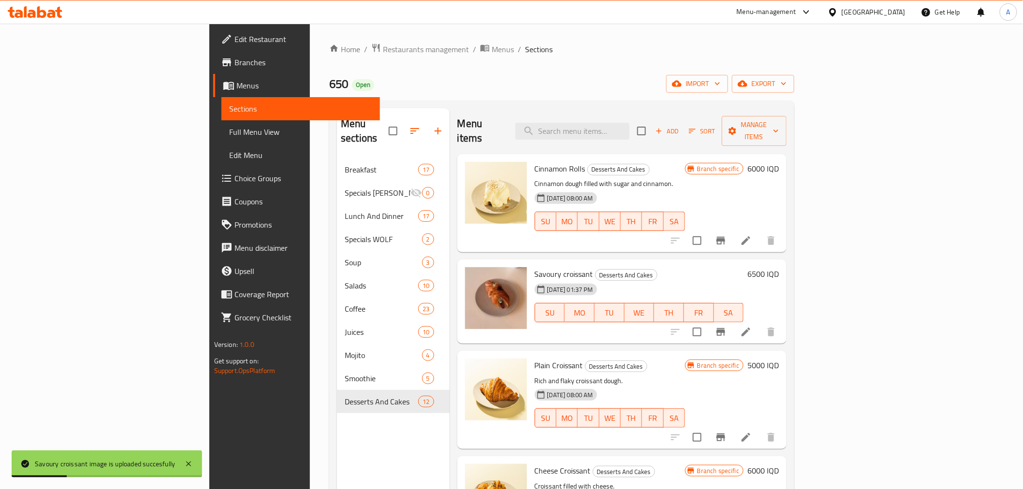
click at [337, 459] on div "Menu sections Breakfast 17 Specials [PERSON_NAME] 0 Lunch And Dinner 17 Special…" at bounding box center [393, 352] width 113 height 489
click at [727, 326] on icon "Branch-specific-item" at bounding box center [721, 332] width 12 height 12
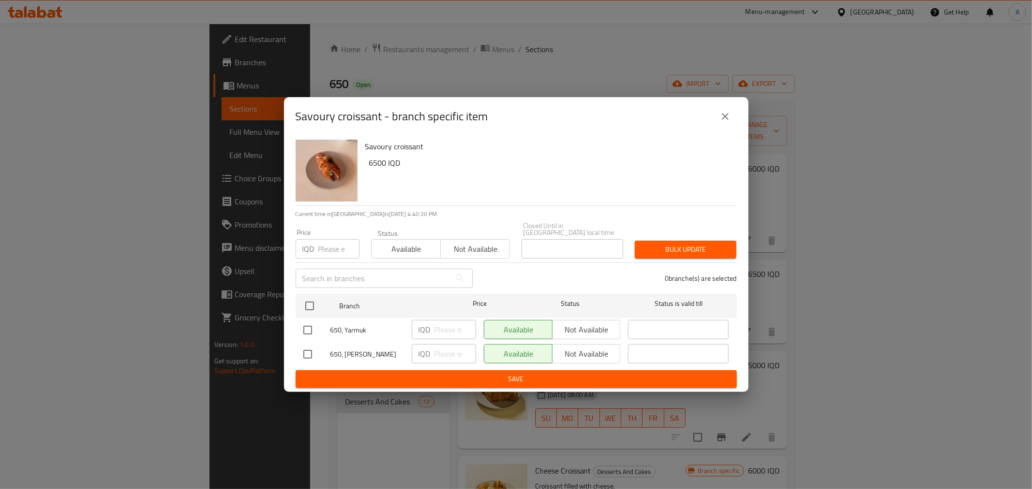
click at [308, 345] on input "checkbox" at bounding box center [307, 354] width 20 height 20
checkbox input "true"
click at [589, 354] on span "Not available" at bounding box center [586, 354] width 60 height 14
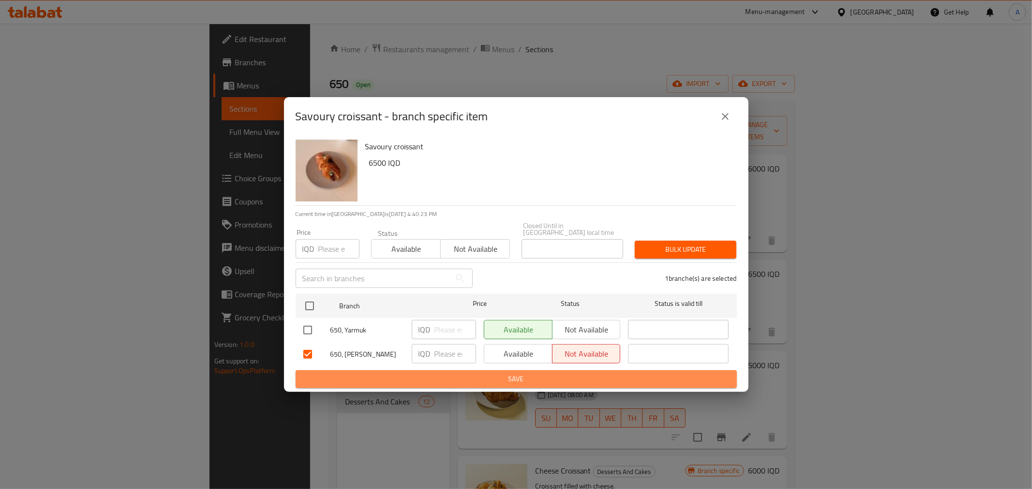
click at [583, 373] on span "Save" at bounding box center [516, 379] width 426 height 12
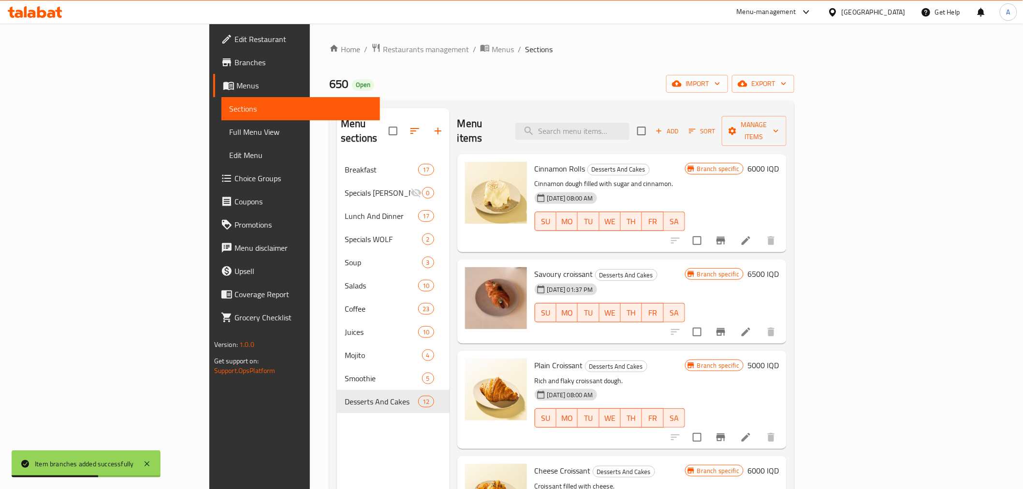
click at [337, 455] on div "Menu sections Breakfast 17 Specials [PERSON_NAME] 0 Lunch And Dinner 17 Special…" at bounding box center [393, 352] width 113 height 489
click at [558, 98] on div "Home / Restaurants management / Menus / Sections 650 Open import export Menu se…" at bounding box center [561, 324] width 465 height 562
click at [383, 44] on span "Restaurants management" at bounding box center [426, 50] width 86 height 12
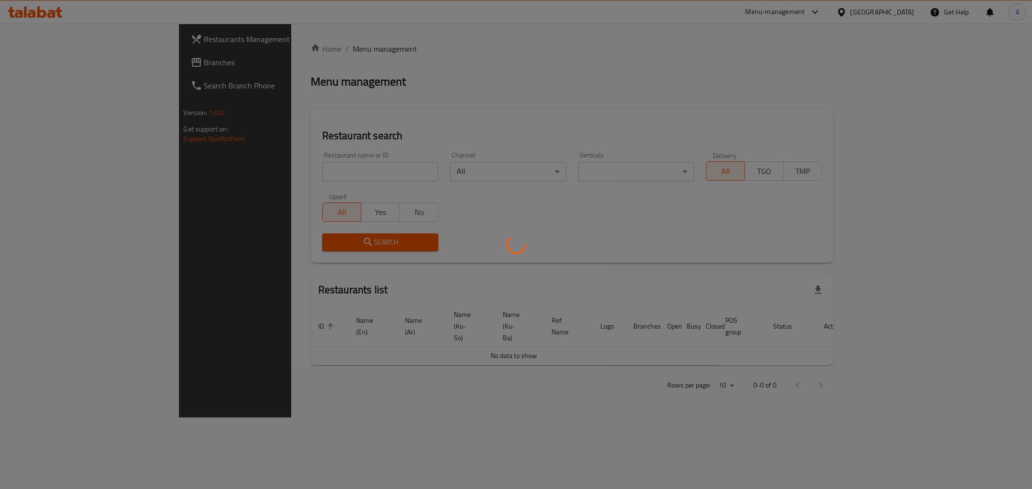
click at [255, 171] on div at bounding box center [516, 244] width 1032 height 489
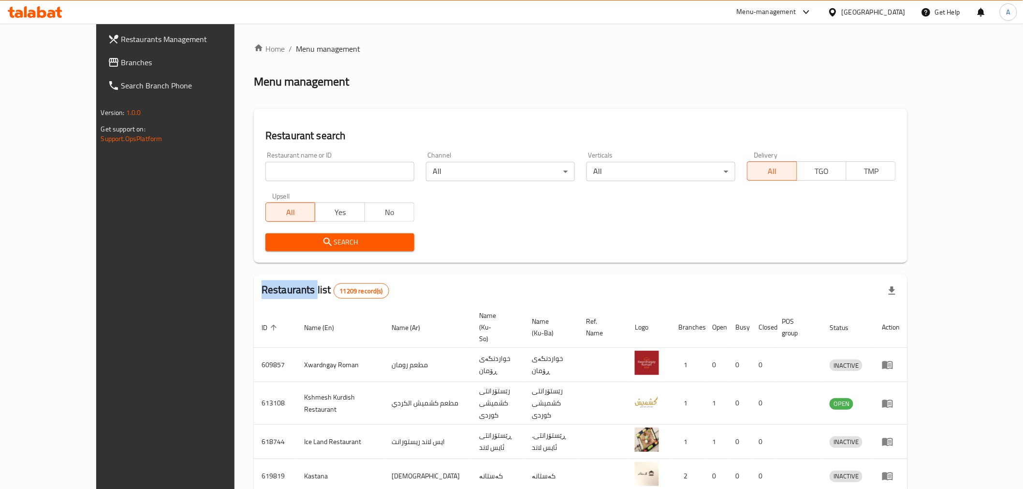
click at [255, 171] on div "Home / Menu management Menu management Restaurant search Restaurant name or ID …" at bounding box center [581, 388] width 654 height 690
click at [265, 171] on input "search" at bounding box center [339, 171] width 149 height 19
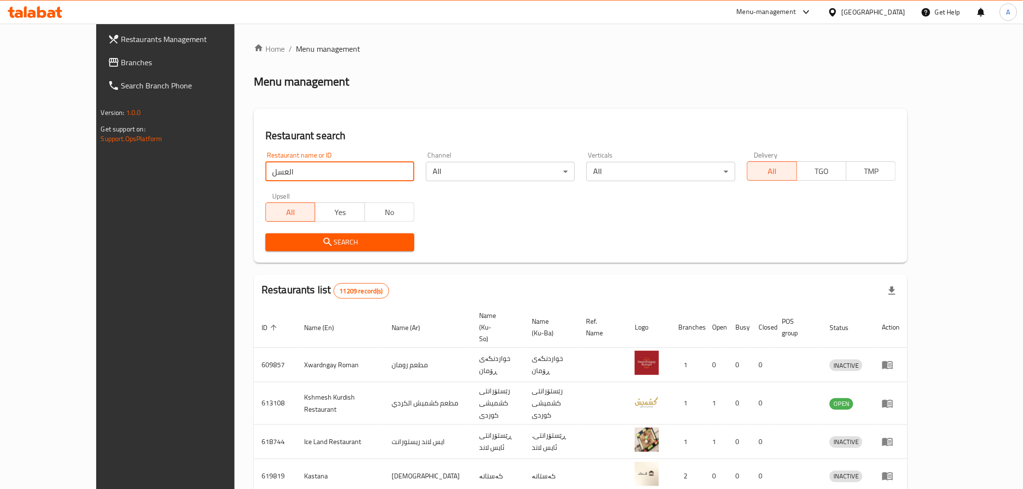
type input "العسل"
click button "Search" at bounding box center [339, 243] width 149 height 18
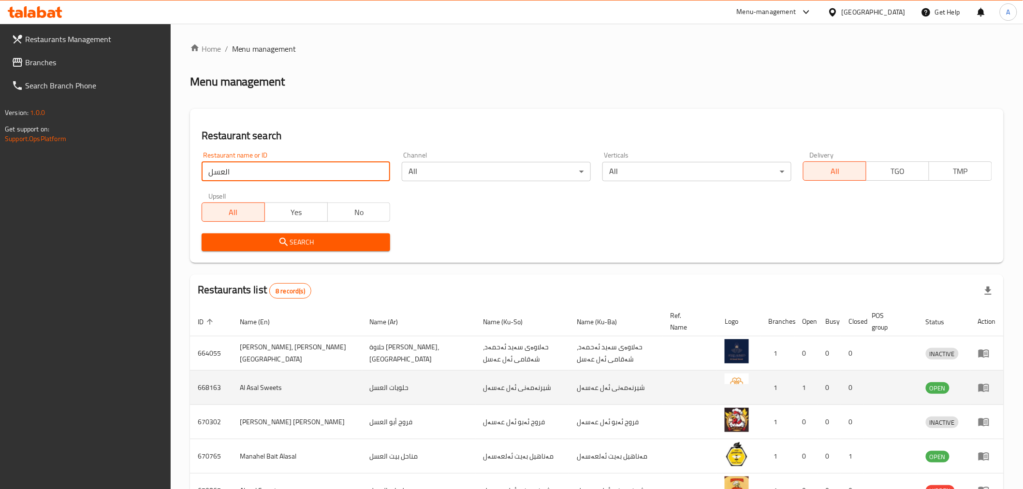
click at [988, 381] on td "enhanced table" at bounding box center [987, 388] width 33 height 34
click at [987, 387] on icon "enhanced table" at bounding box center [984, 388] width 12 height 12
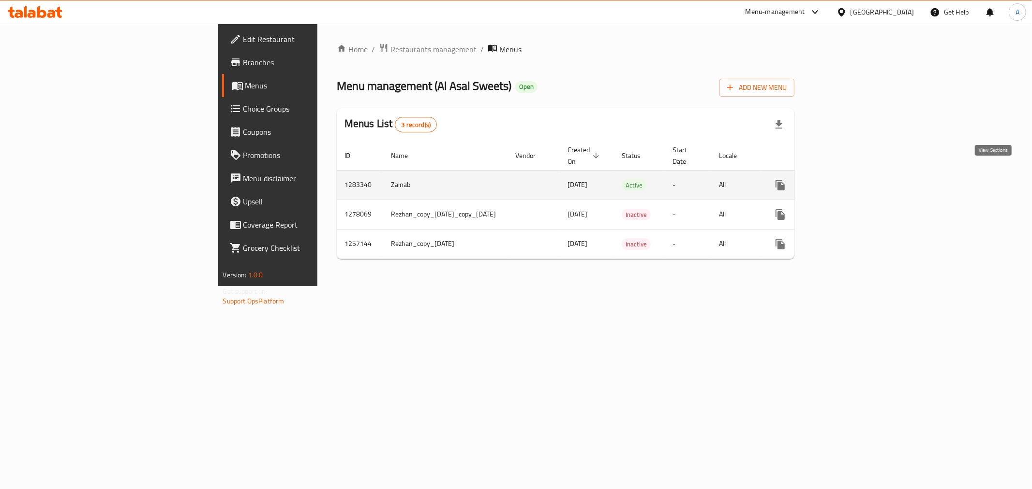
click at [854, 181] on icon "enhanced table" at bounding box center [849, 185] width 9 height 9
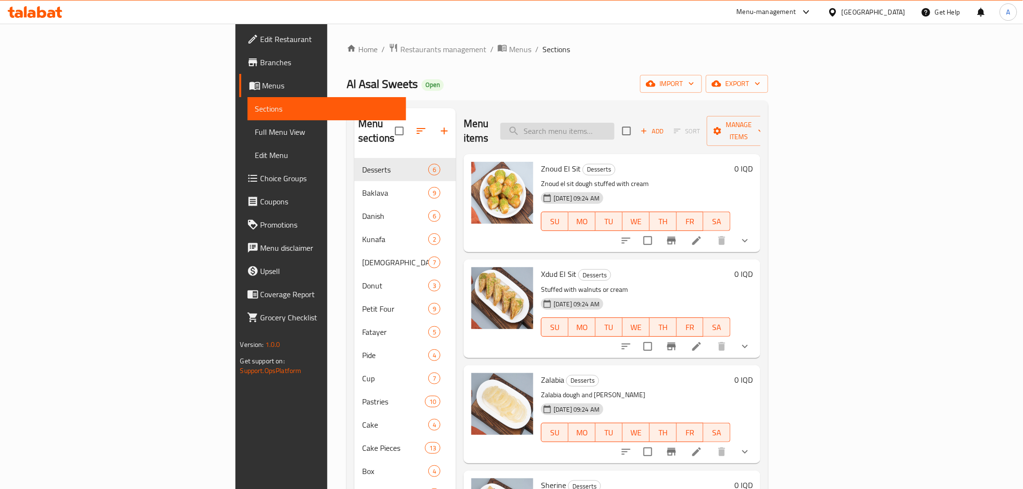
click at [615, 123] on input "search" at bounding box center [558, 131] width 114 height 17
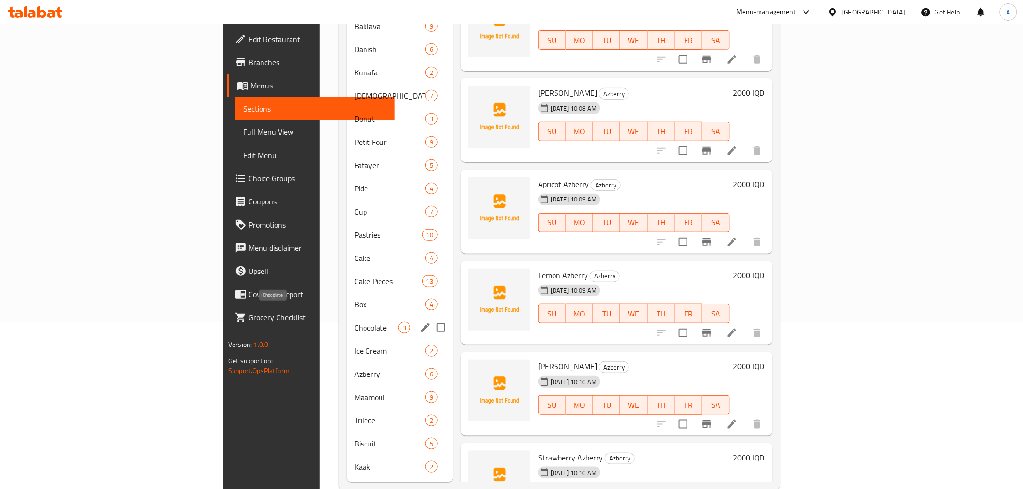
scroll to position [172, 0]
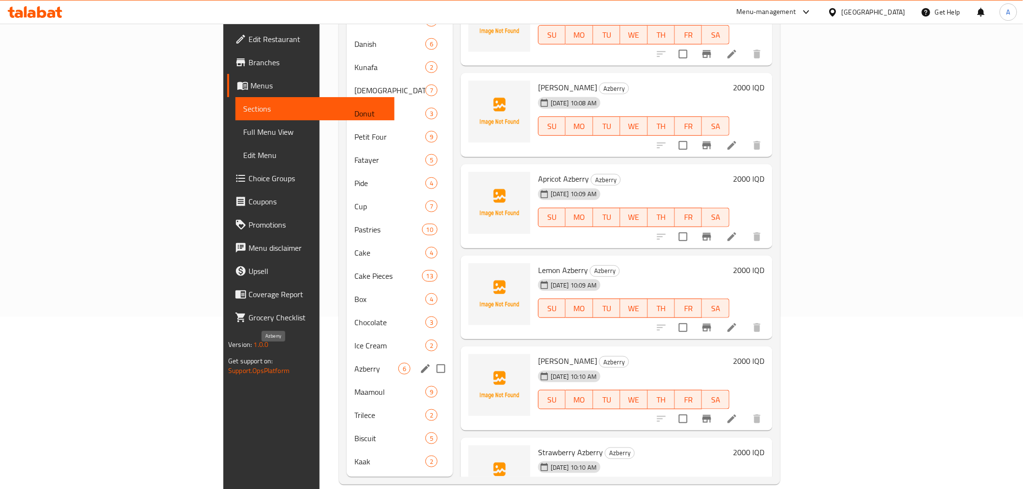
type input "ازبري"
click at [354, 363] on span "Azberry" at bounding box center [376, 369] width 44 height 12
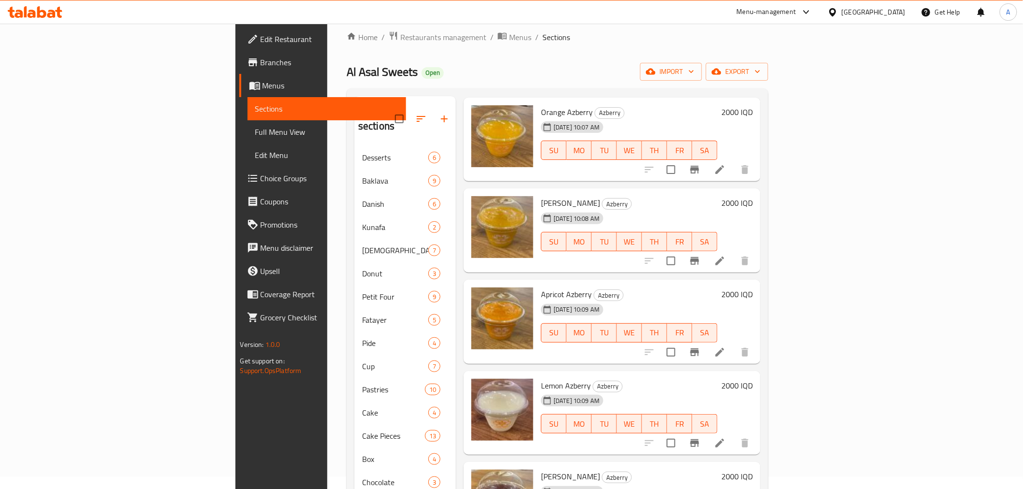
scroll to position [11, 0]
